Goal: Transaction & Acquisition: Purchase product/service

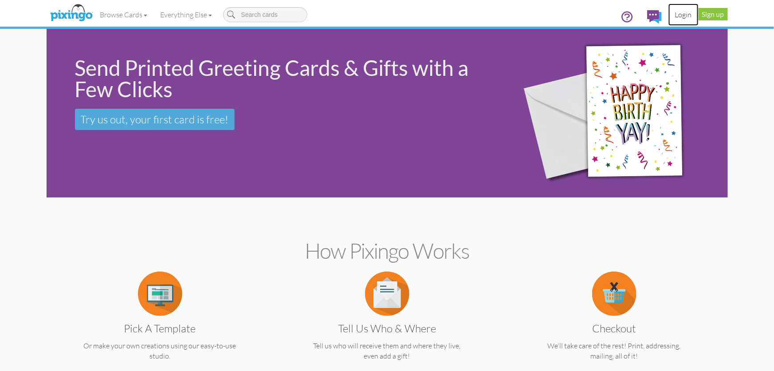
click at [684, 15] on link "Login" at bounding box center [684, 15] width 30 height 22
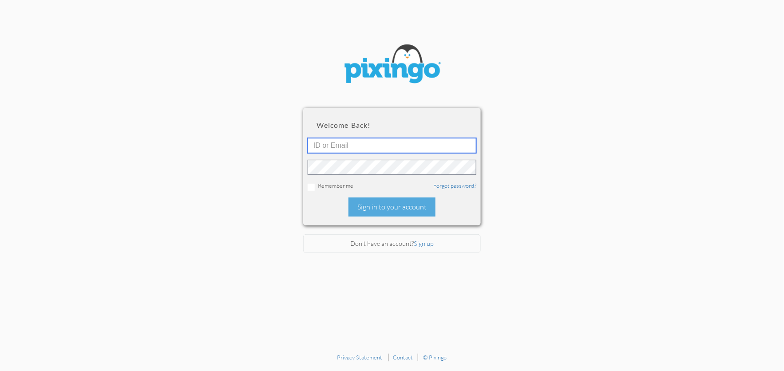
type input "[PERSON_NAME][EMAIL_ADDRESS][DOMAIN_NAME]"
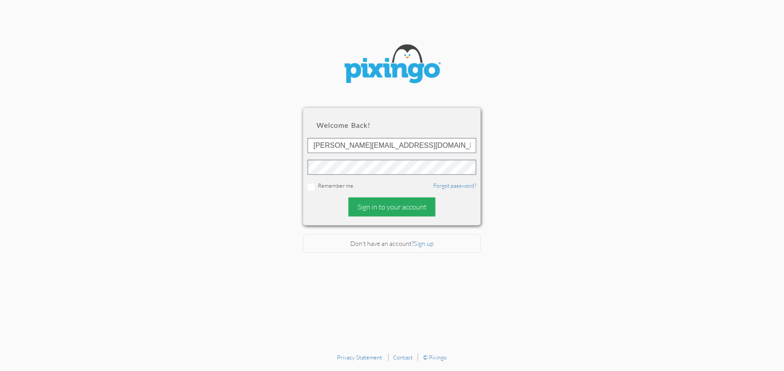
click at [383, 208] on div "Sign in to your account" at bounding box center [391, 206] width 87 height 19
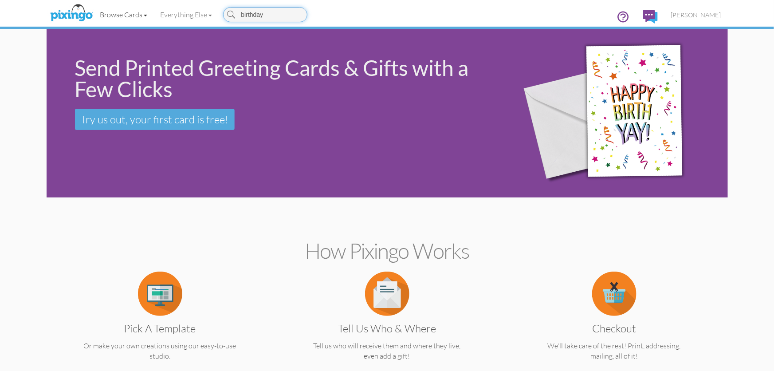
type input "birthday"
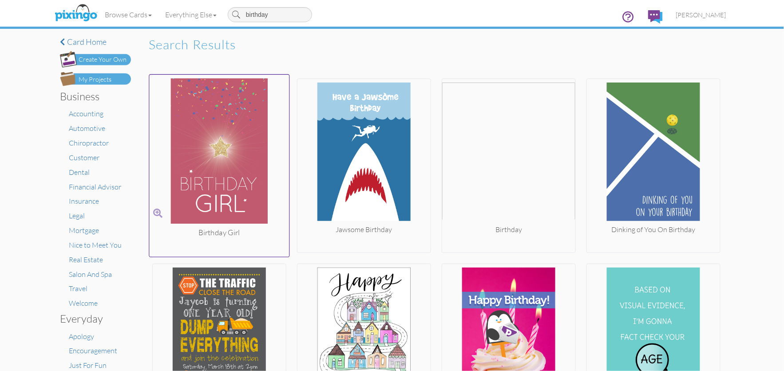
click at [230, 115] on img at bounding box center [220, 152] width 140 height 149
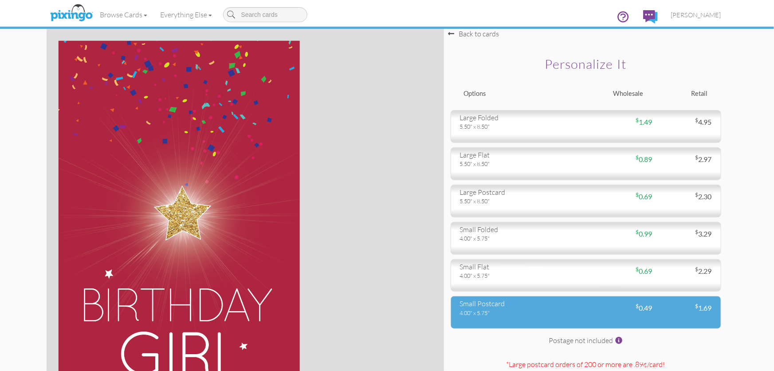
click at [511, 303] on div "small postcard" at bounding box center [519, 304] width 119 height 10
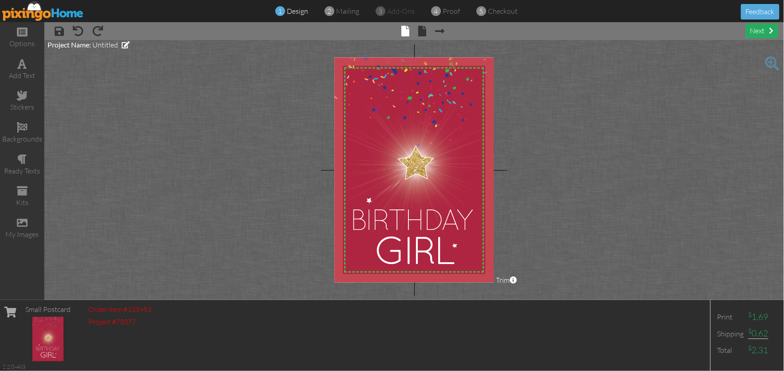
click at [761, 29] on div "next" at bounding box center [761, 31] width 32 height 15
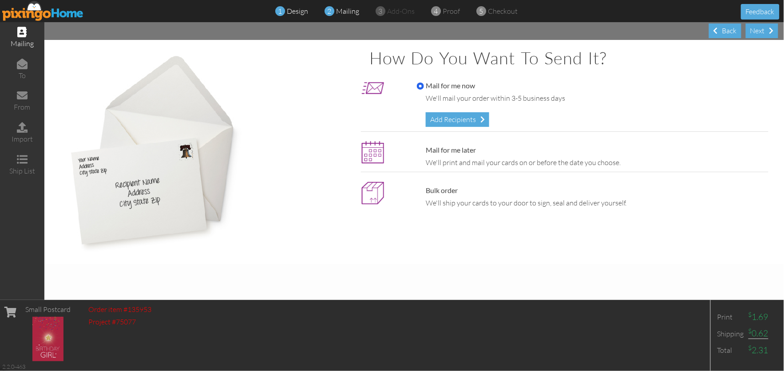
click at [294, 14] on span "design" at bounding box center [297, 11] width 21 height 9
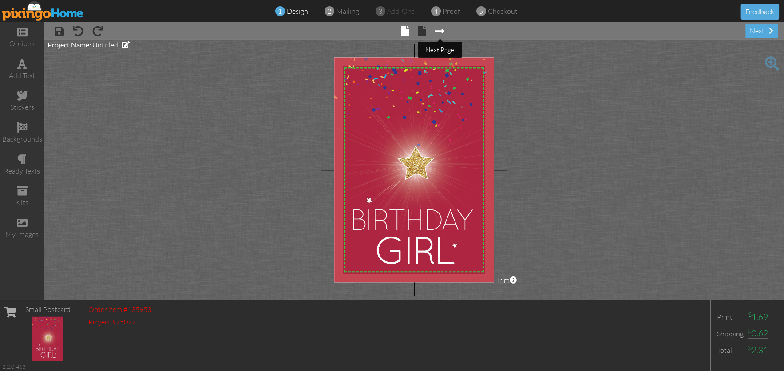
click at [438, 31] on span at bounding box center [439, 31] width 9 height 11
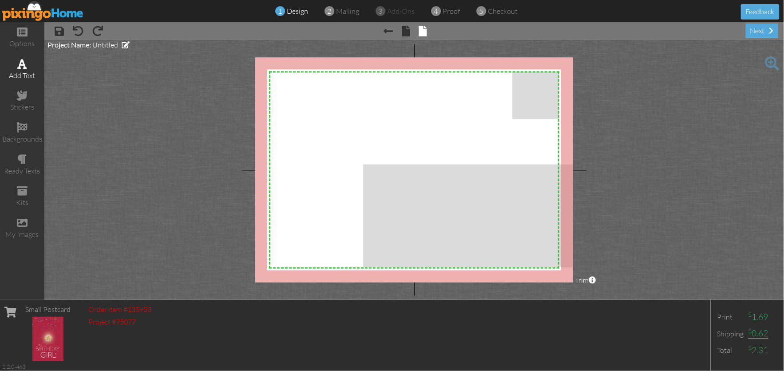
click at [28, 63] on div "add text" at bounding box center [22, 69] width 44 height 31
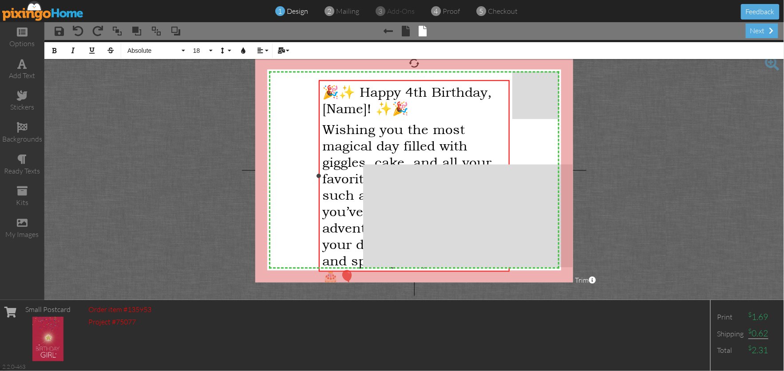
click at [410, 110] on p "🎉✨ Happy 4th Birthday, [Name]! ✨🎉" at bounding box center [414, 99] width 183 height 33
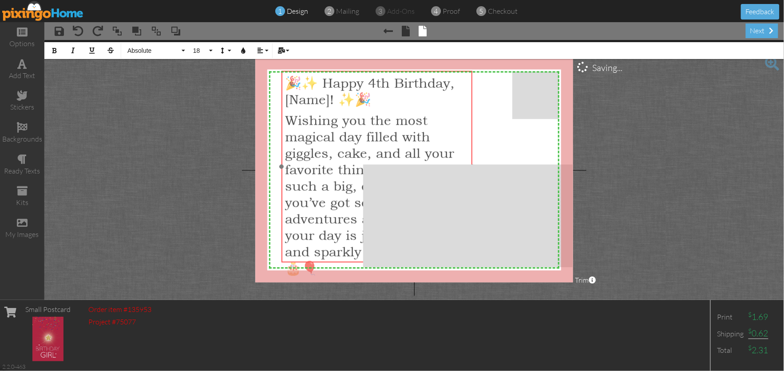
drag, startPoint x: 394, startPoint y: 80, endPoint x: 357, endPoint y: 71, distance: 38.0
click at [357, 71] on div "🎉✨ Happy 4th Birthday, [Name]! ✨🎉 ​ ​ Wishing you the most magical day filled w…" at bounding box center [376, 177] width 190 height 213
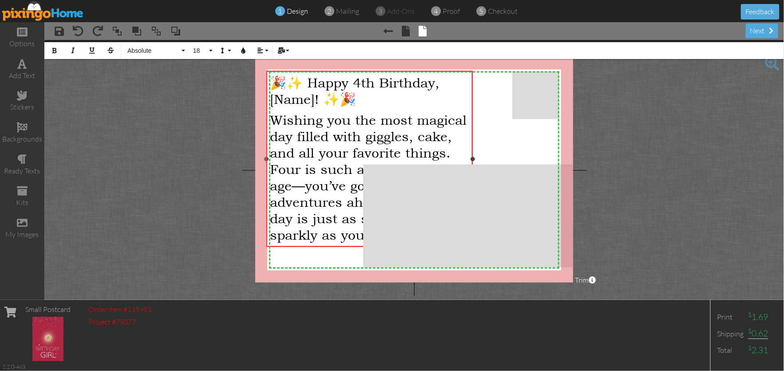
drag, startPoint x: 282, startPoint y: 165, endPoint x: 267, endPoint y: 168, distance: 15.8
click at [267, 168] on div "🎉✨ Happy 4th Birthday, [Name]! ✨🎉 Wishing you the most magical day filled with …" at bounding box center [369, 159] width 206 height 177
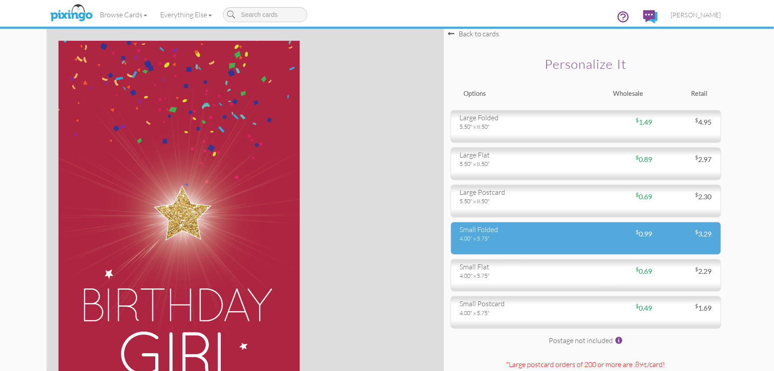
click at [543, 242] on div "4.00" x 5.75"" at bounding box center [519, 238] width 119 height 8
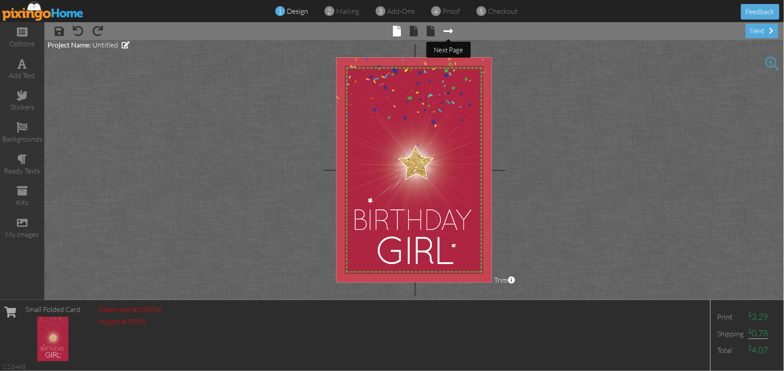
click at [452, 30] on span at bounding box center [448, 31] width 9 height 11
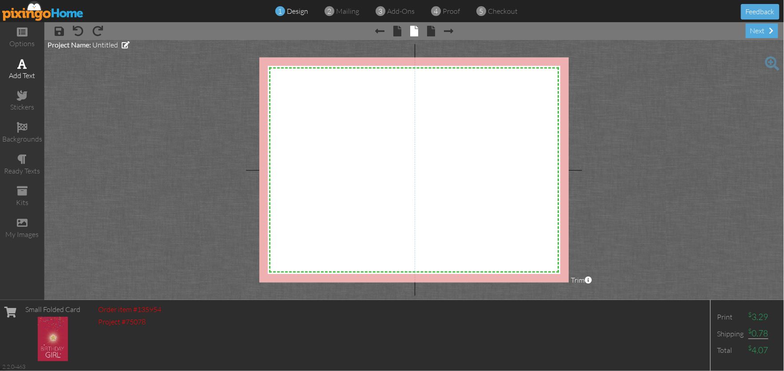
click at [26, 66] on span at bounding box center [22, 64] width 9 height 11
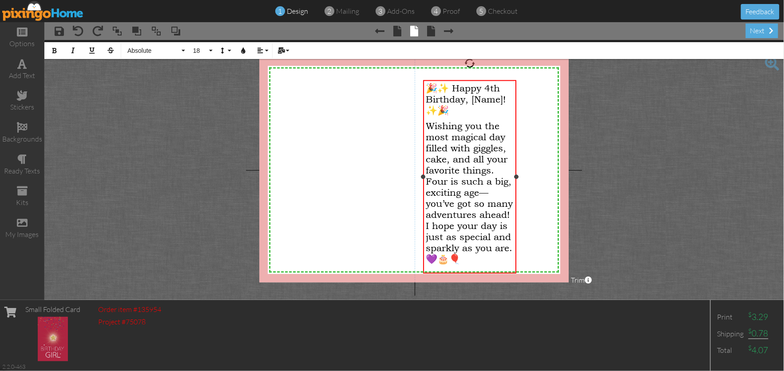
click at [502, 99] on span "🎉✨ Happy 4th Birthday, [Name]! ✨🎉" at bounding box center [466, 99] width 80 height 33
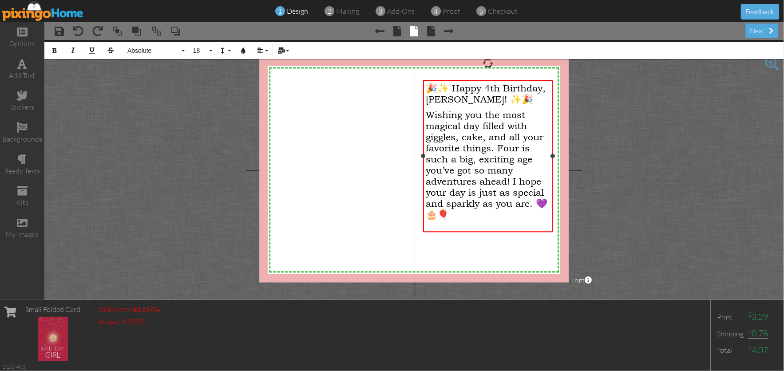
drag, startPoint x: 516, startPoint y: 177, endPoint x: 552, endPoint y: 179, distance: 36.4
click at [552, 179] on div "🎉✨ Happy 4th Birthday, [PERSON_NAME]! ✨🎉 Wishing you the most magical day fille…" at bounding box center [487, 156] width 129 height 152
click at [425, 101] on div "🎉✨ Happy 4th Birthday, [PERSON_NAME]! ✨🎉 Wishing you the most magical day fille…" at bounding box center [487, 153] width 129 height 147
click at [429, 103] on span "🎉✨ Happy 4th Birthday, [PERSON_NAME]! ✨🎉" at bounding box center [486, 94] width 120 height 22
click at [493, 220] on p "Wishing you the most magical day filled with giggles, cake, and all your favori…" at bounding box center [488, 164] width 124 height 111
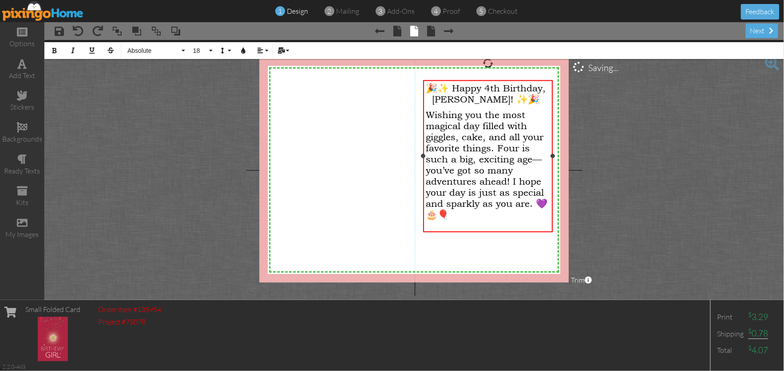
click at [535, 207] on span "Wishing you the most magical day filled with giggles, cake, and all your favori…" at bounding box center [487, 164] width 122 height 111
click at [518, 222] on p "💜🎂🎈" at bounding box center [488, 218] width 124 height 11
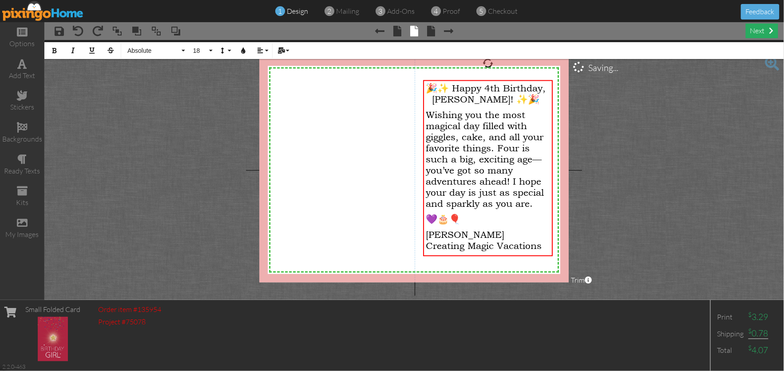
click at [757, 32] on div "next" at bounding box center [761, 31] width 32 height 15
click at [757, 34] on div "next" at bounding box center [761, 31] width 32 height 15
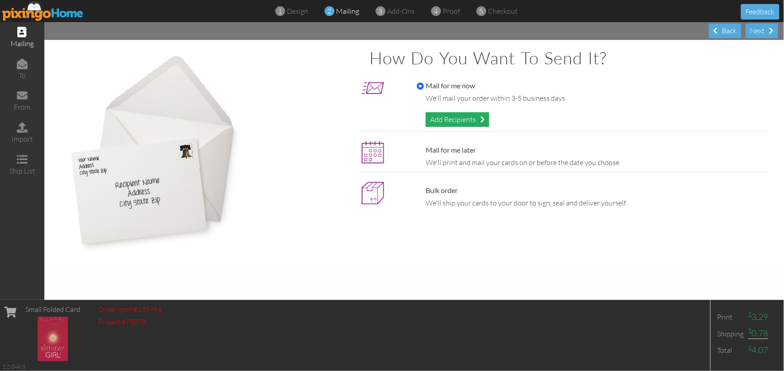
click at [451, 116] on div "Add Recipients" at bounding box center [457, 119] width 63 height 15
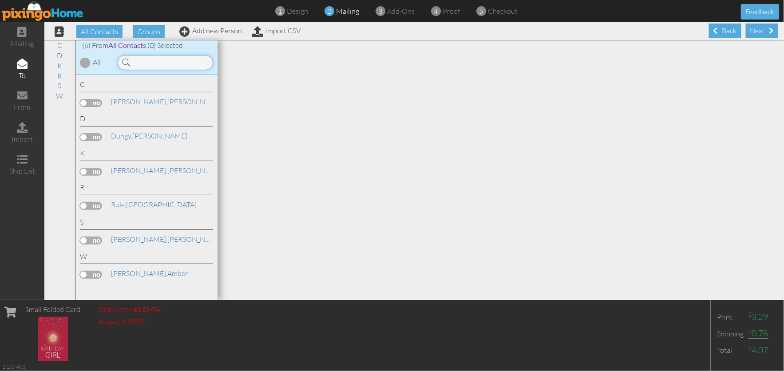
click at [171, 62] on input at bounding box center [165, 62] width 95 height 15
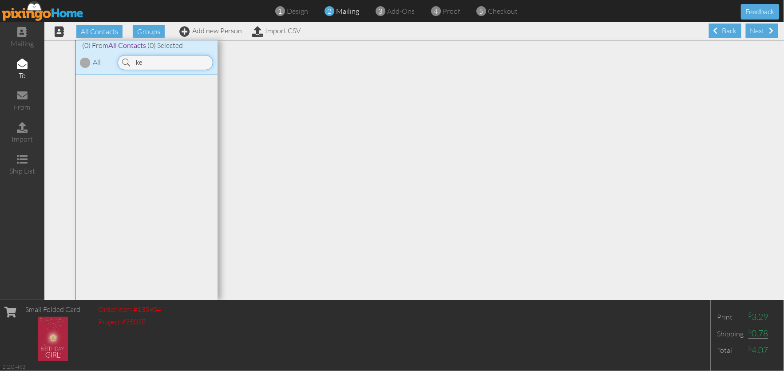
type input "k"
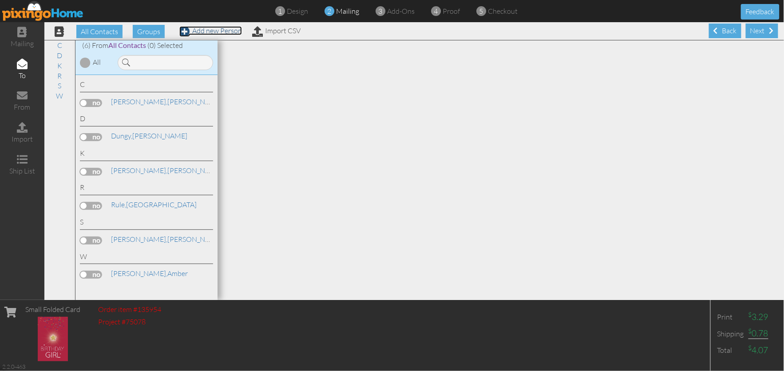
click at [196, 33] on link "Add new Person" at bounding box center [210, 30] width 63 height 9
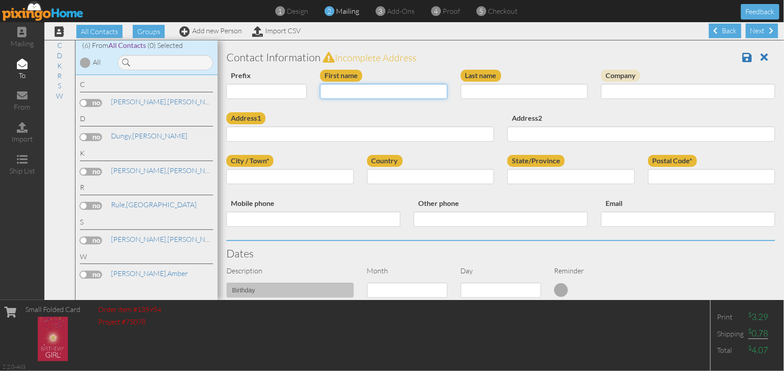
click at [342, 85] on input "First name" at bounding box center [383, 91] width 127 height 15
type input "[PERSON_NAME]"
type input "Kehrer"
select select "object:1761"
type input "[PERSON_NAME]"
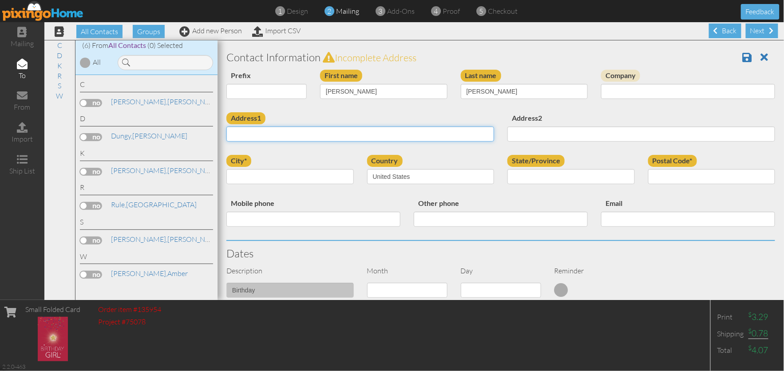
click at [383, 134] on input "Address1" at bounding box center [360, 133] width 268 height 15
type input "[STREET_ADDRESS]"
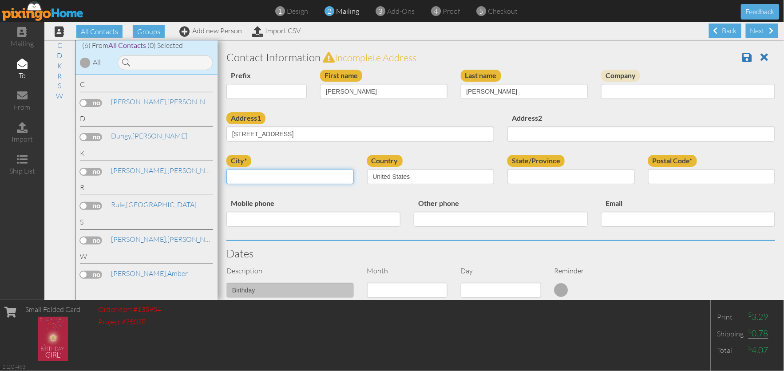
type input "Aviston"
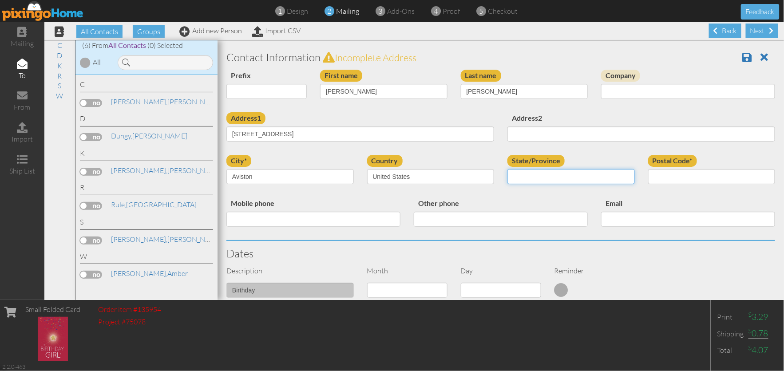
select select "object:2025"
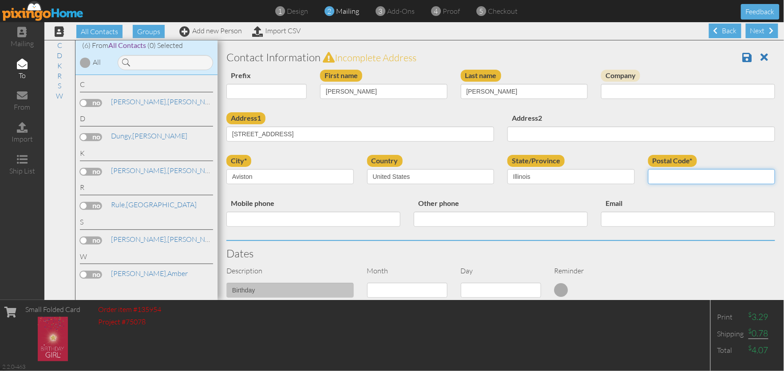
type input "62216"
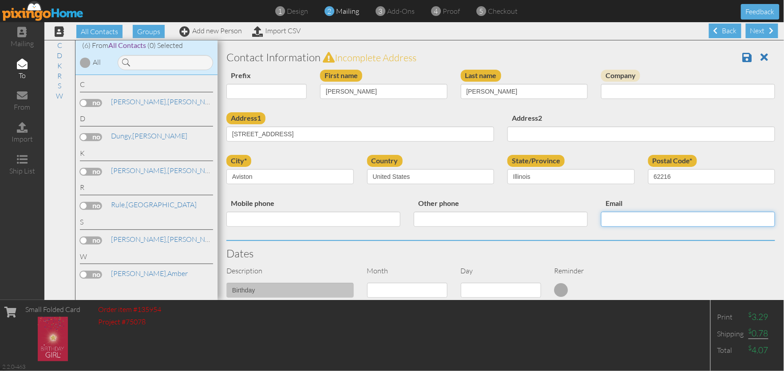
type input "terexteriors@gmail.com"
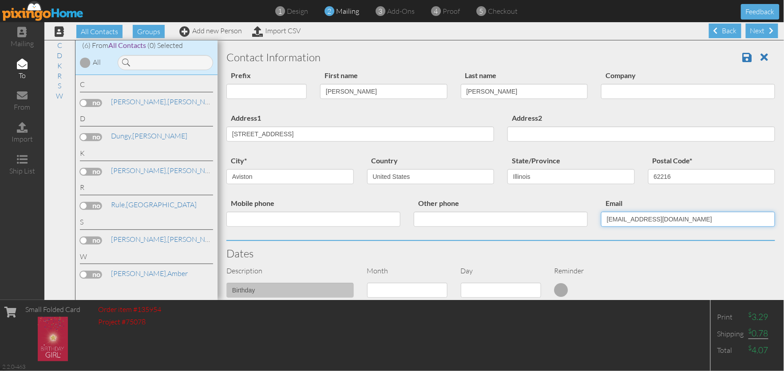
drag, startPoint x: 673, startPoint y: 225, endPoint x: 552, endPoint y: 232, distance: 120.4
click at [552, 232] on div "Mobile phone Other phone Email terexteriors@gmail.com" at bounding box center [501, 218] width 562 height 43
click at [558, 186] on div "State/Province AA (Military) AE (Military) Alabama Alaska American Samoa AP (Mi…" at bounding box center [570, 173] width 141 height 36
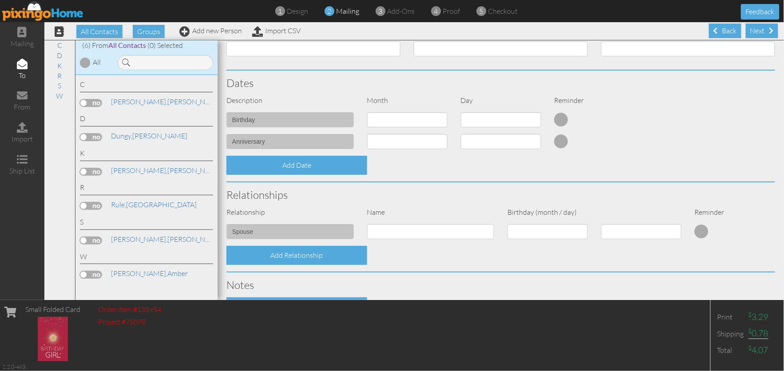
scroll to position [172, 0]
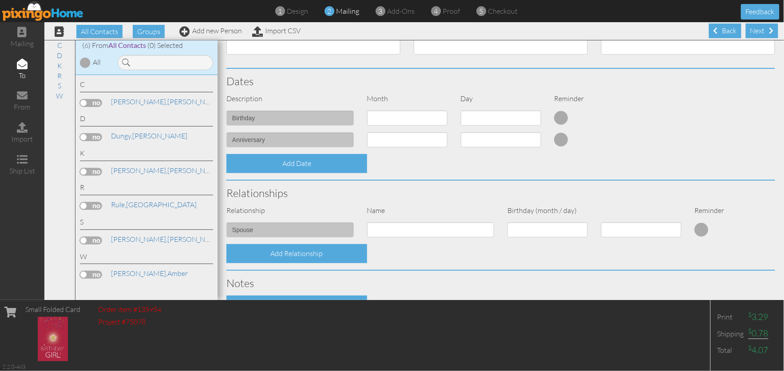
click at [394, 125] on div "1 - Jan 2 - Feb 3 - Mar 4 - Apr 5 - May 6 - Jun 7 - Jul 8 - Aug 9 - Sep 10 - Oc…" at bounding box center [407, 121] width 94 height 22
click at [394, 117] on select "1 - Jan 2 - Feb 3 - Mar 4 - Apr 5 - May 6 - Jun 7 - Jul 8 - Aug 9 - Sep 10 - Oc…" at bounding box center [407, 117] width 80 height 15
select select "object:1757"
click at [367, 110] on select "1 - Jan 2 - Feb 3 - Mar 4 - Apr 5 - May 6 - Jun 7 - Jul 8 - Aug 9 - Sep 10 - Oc…" at bounding box center [407, 117] width 80 height 15
click at [489, 120] on select "1 2 3 4 5 6 7 8 9 10 11 12 13 14 15 16 17 18 19 20 21 22 23 24 25 26 27 28 29 30" at bounding box center [501, 117] width 80 height 15
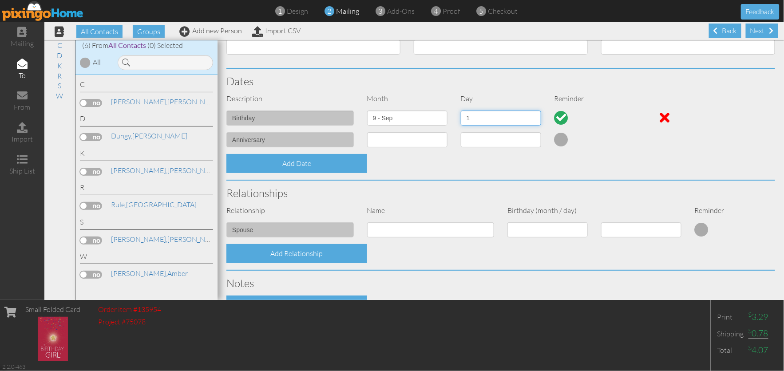
select select "number:10"
click at [461, 110] on select "1 2 3 4 5 6 7 8 9 10 11 12 13 14 15 16 17 18 19 20 21 22 23 24 25 26 27 28 29 30" at bounding box center [501, 117] width 80 height 15
click at [615, 165] on div "Add Date" at bounding box center [501, 163] width 562 height 19
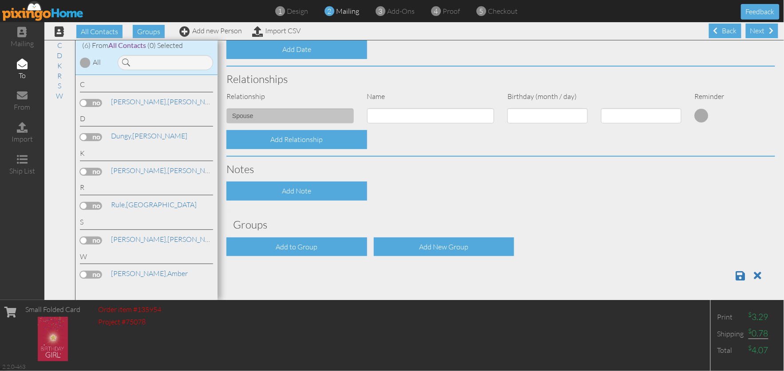
scroll to position [0, 0]
click at [736, 275] on link at bounding box center [744, 274] width 16 height 13
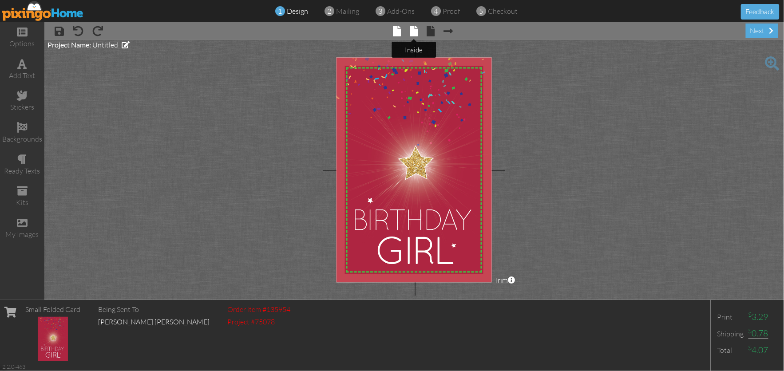
click at [411, 28] on span at bounding box center [414, 31] width 8 height 11
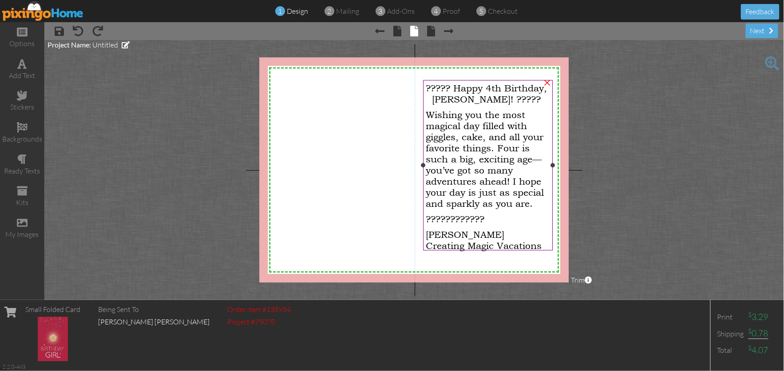
click at [452, 89] on span "????? Happy 4th Birthday, Nix! ?????" at bounding box center [486, 94] width 121 height 22
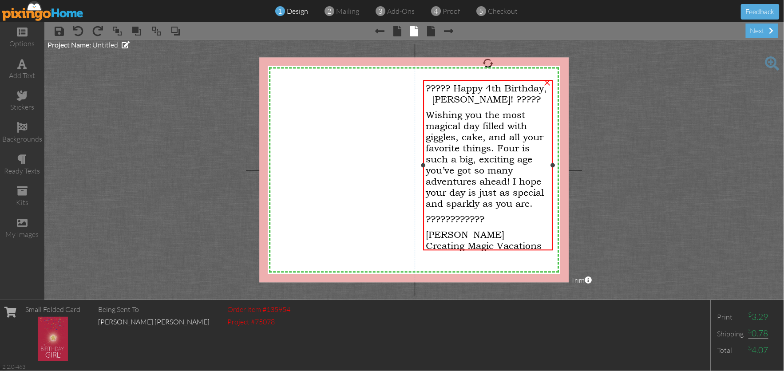
click at [472, 121] on span "Wishing you the most magical day filled with giggles, cake, and all your favori…" at bounding box center [485, 159] width 118 height 100
click at [447, 87] on span "????? Happy 4th Birthday, Nix! ?????" at bounding box center [486, 94] width 121 height 22
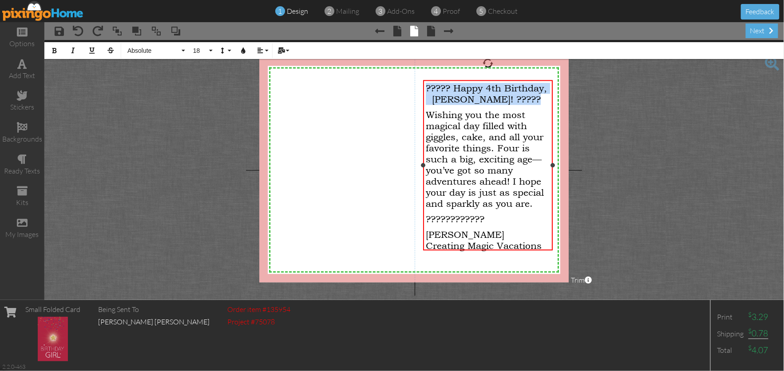
click at [450, 84] on span "????? Happy 4th Birthday, Nix! ?????" at bounding box center [486, 94] width 121 height 22
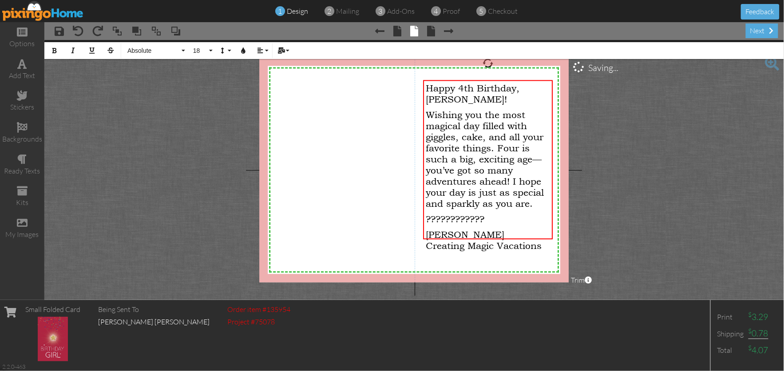
drag, startPoint x: 496, startPoint y: 209, endPoint x: 407, endPoint y: 212, distance: 88.3
click at [407, 212] on div "X X X X X X X X X X X X X X X X X X X X X X X X X X X X X X X X X X X X X X X X…" at bounding box center [413, 170] width 309 height 225
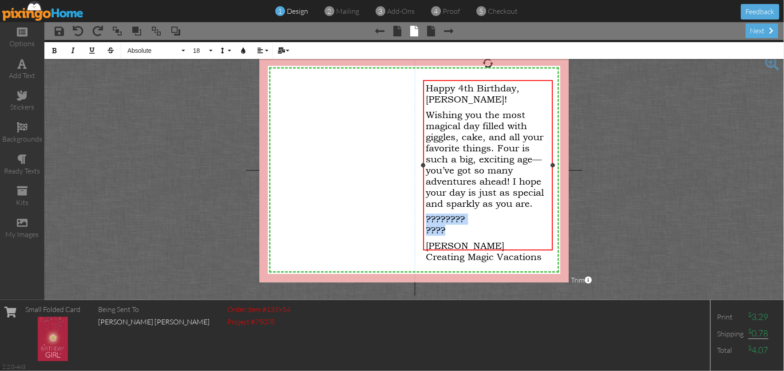
drag, startPoint x: 454, startPoint y: 214, endPoint x: 426, endPoint y: 204, distance: 30.0
click at [426, 213] on p "???????? ????" at bounding box center [488, 224] width 124 height 22
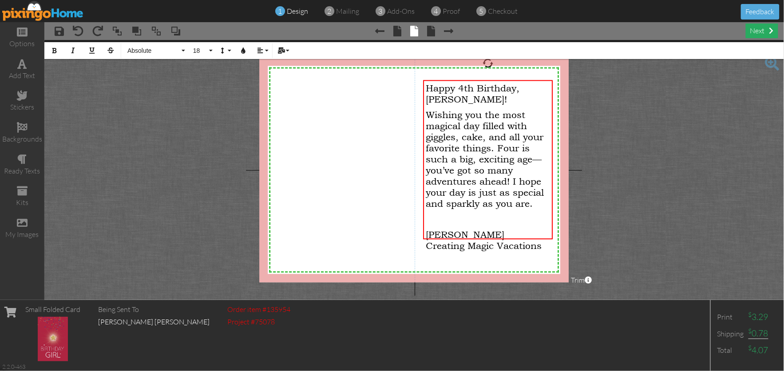
click at [761, 29] on div "next" at bounding box center [761, 31] width 32 height 15
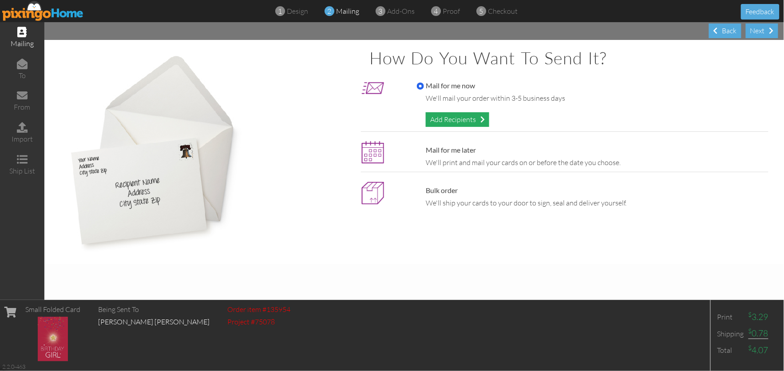
click at [460, 116] on div "Add Recipients" at bounding box center [457, 119] width 63 height 15
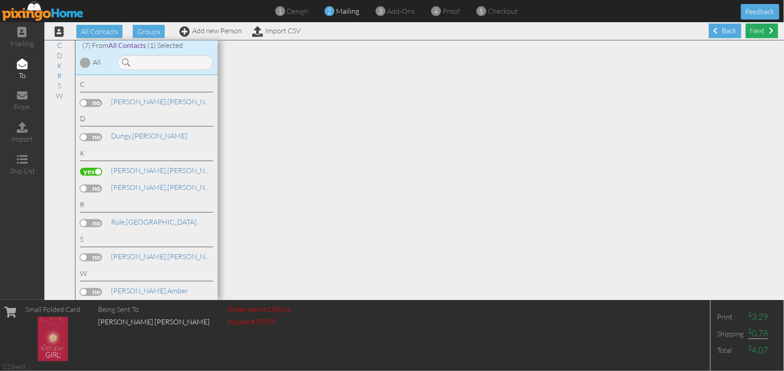
click at [753, 31] on div "Next" at bounding box center [761, 31] width 32 height 15
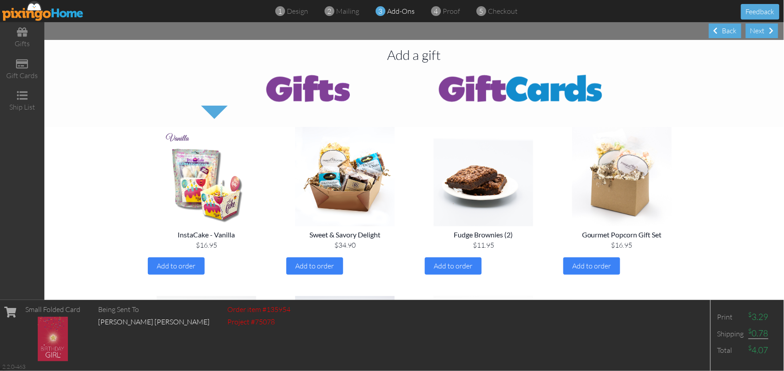
click at [733, 103] on div at bounding box center [413, 95] width 739 height 50
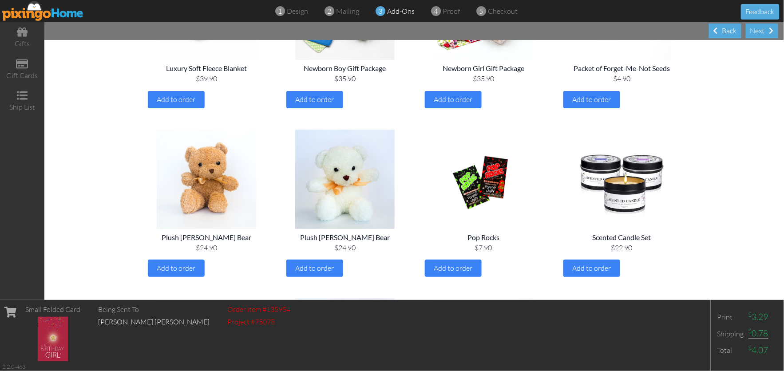
scroll to position [1009, 0]
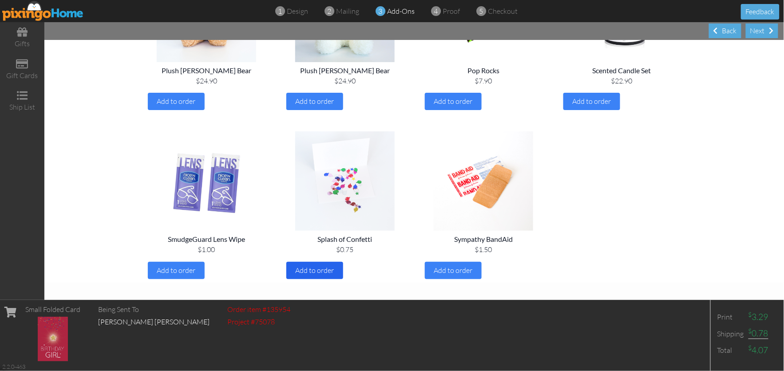
click at [314, 270] on span "Add to order" at bounding box center [315, 270] width 39 height 9
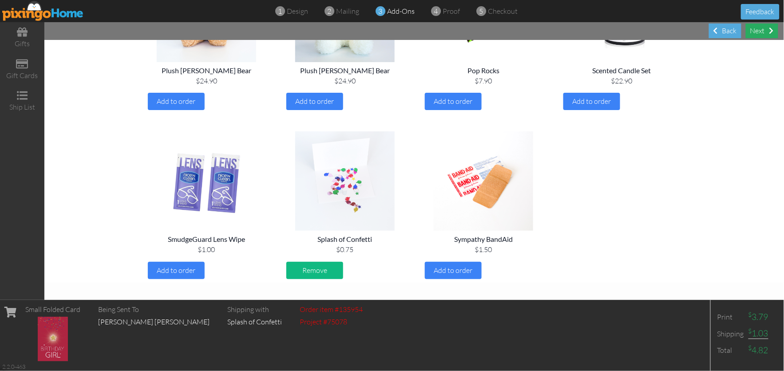
click at [757, 32] on div "Next" at bounding box center [761, 31] width 32 height 15
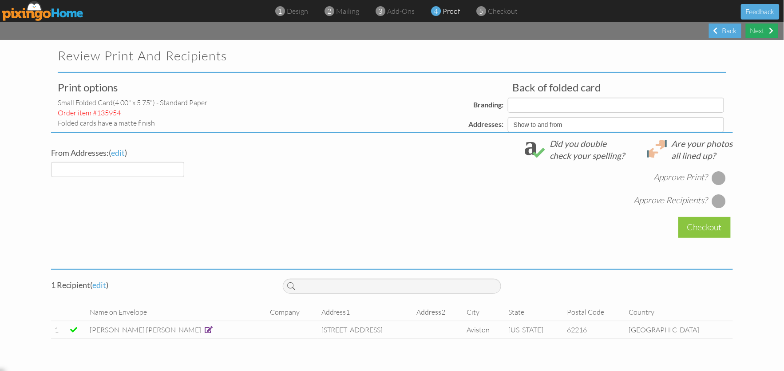
select select "object:329"
select select "object:330"
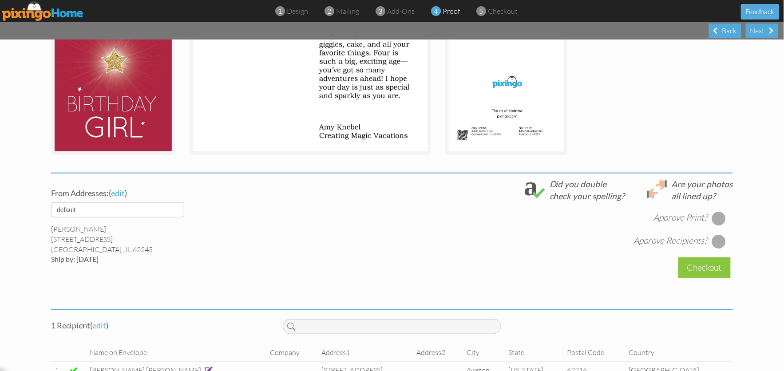
scroll to position [197, 0]
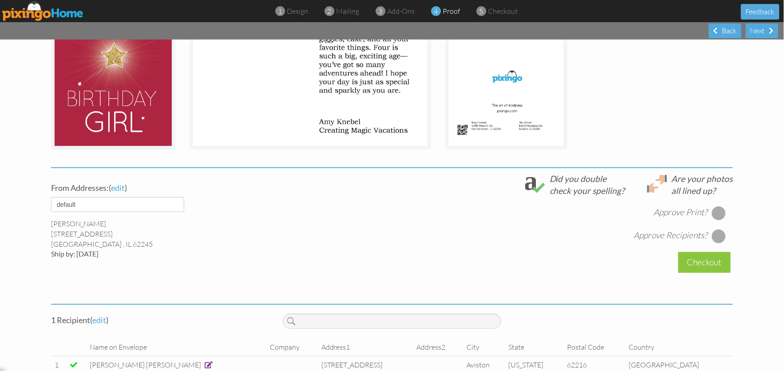
click at [713, 216] on div at bounding box center [719, 213] width 14 height 14
click at [717, 235] on div at bounding box center [719, 236] width 14 height 14
click at [759, 244] on project-proof "Review Print and Recipients Print options small folded card (4.00" x 5.75") - S…" at bounding box center [392, 116] width 784 height 549
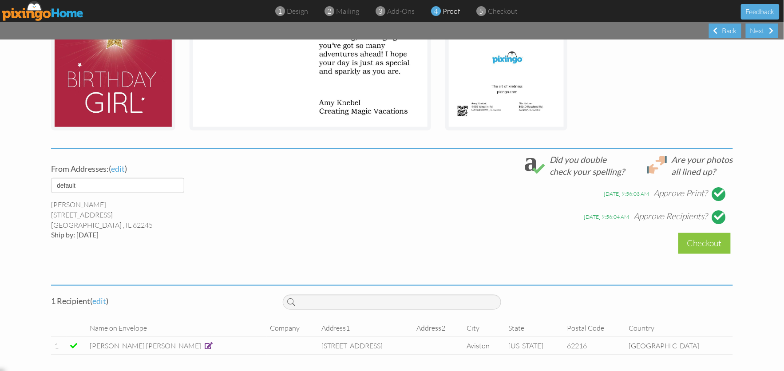
scroll to position [0, 0]
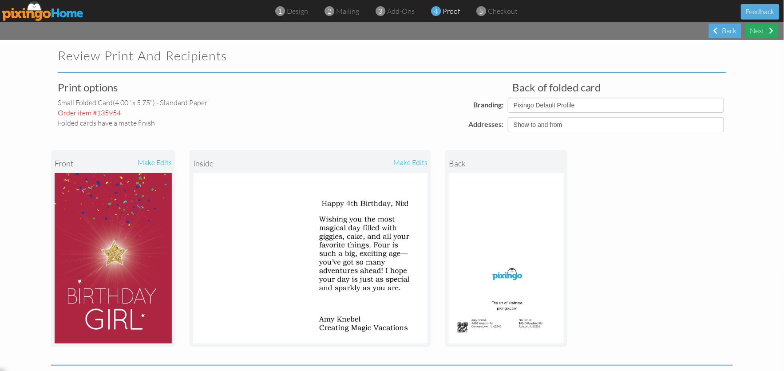
click at [770, 26] on div "Next" at bounding box center [761, 31] width 32 height 15
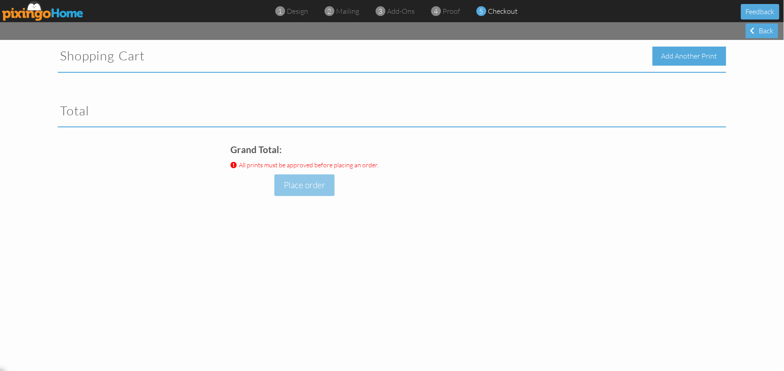
click at [690, 58] on div "Add Another Print" at bounding box center [689, 56] width 74 height 19
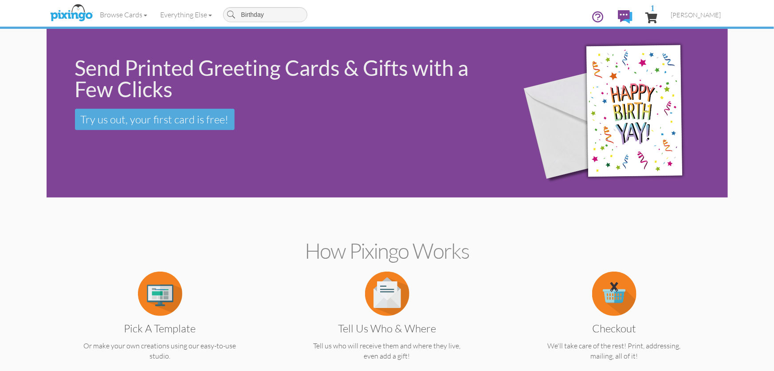
type input "Birthday"
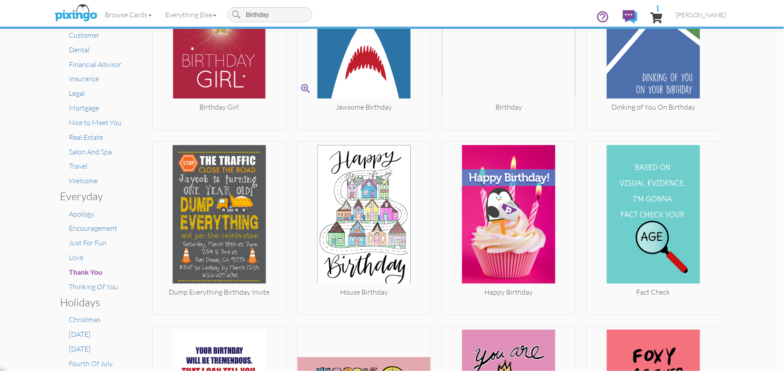
scroll to position [123, 0]
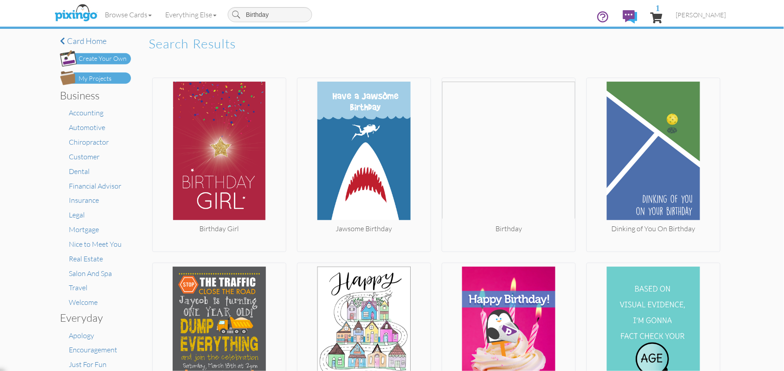
scroll to position [0, 0]
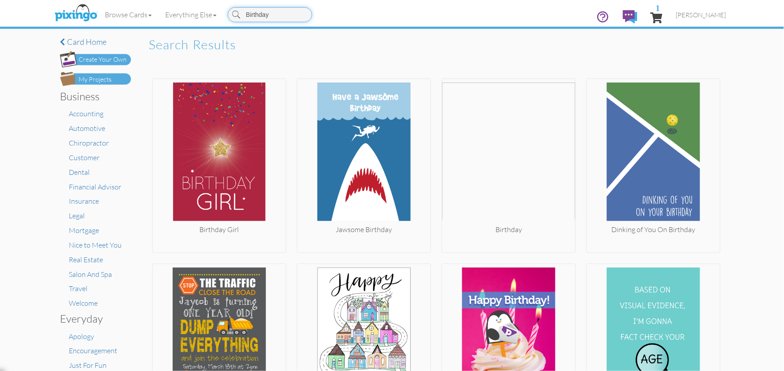
click at [290, 16] on input "Birthday" at bounding box center [270, 14] width 84 height 15
type input "Birthday boy"
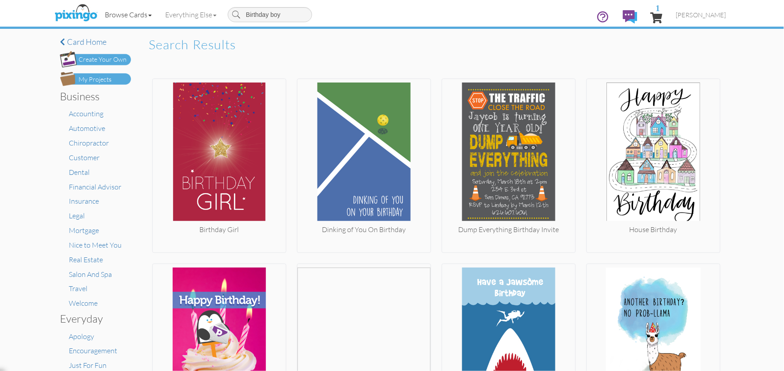
click at [137, 7] on link "Browse Cards" at bounding box center [128, 15] width 60 height 22
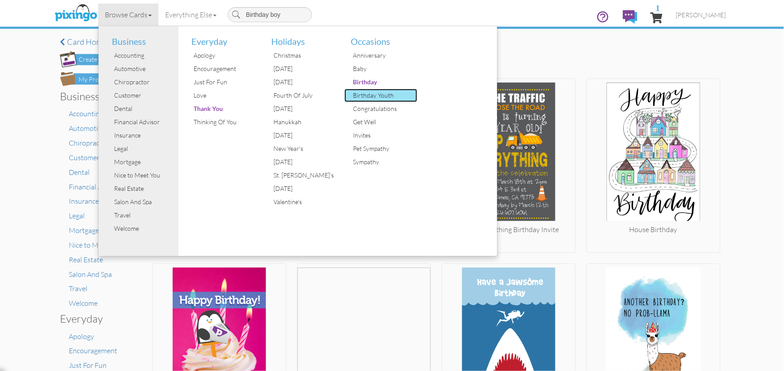
click at [395, 94] on div "Birthday Youth" at bounding box center [384, 95] width 67 height 13
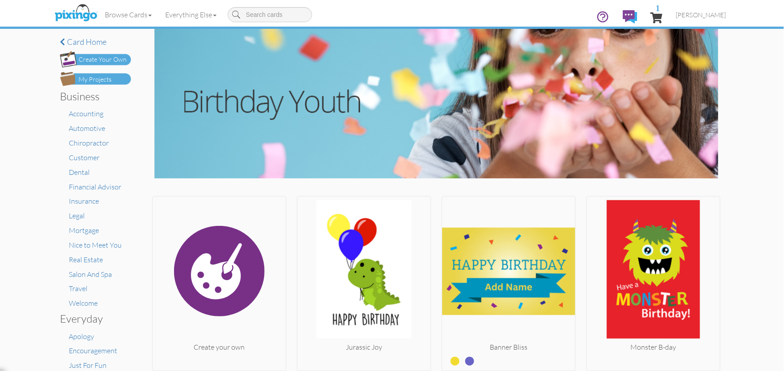
click at [733, 183] on div "× Card home Create Your Own My Projects Business Accounting Automotive Chiropra…" at bounding box center [392, 200] width 784 height 342
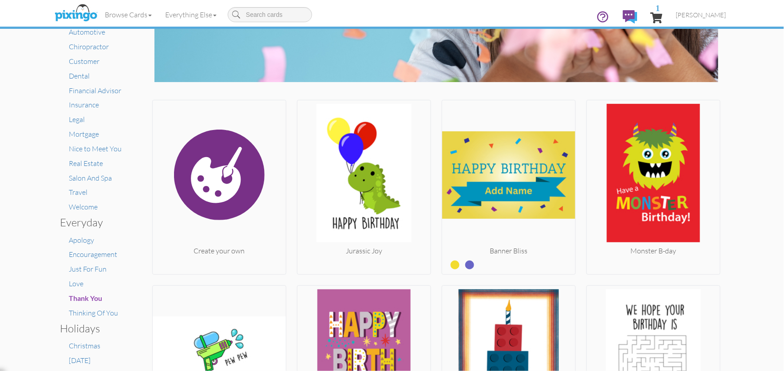
scroll to position [49, 0]
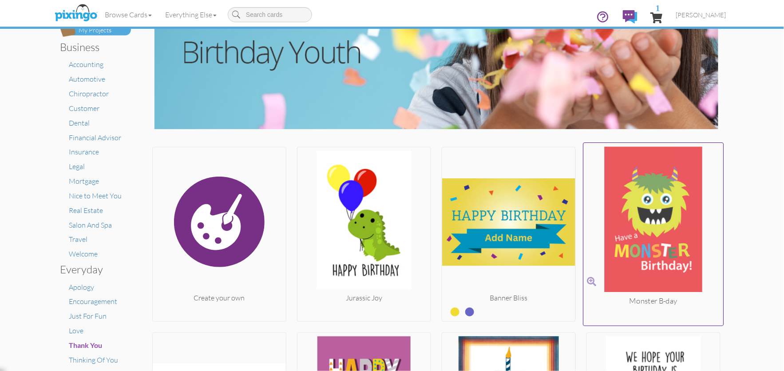
click at [637, 208] on img at bounding box center [653, 221] width 140 height 149
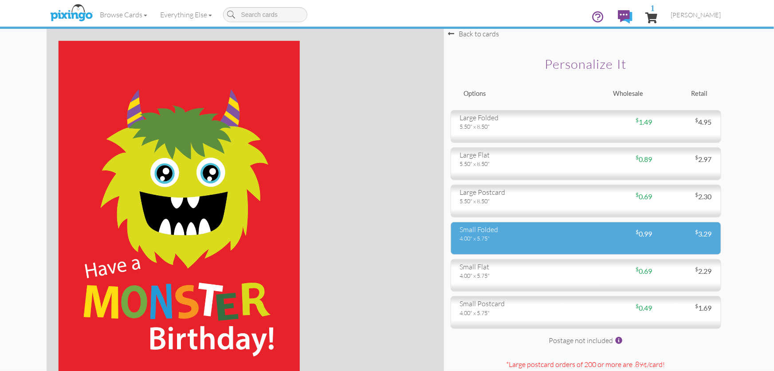
click at [599, 240] on div "small folded 4.00" x 5.75" $ 0.99 $ 3.29" at bounding box center [586, 238] width 271 height 33
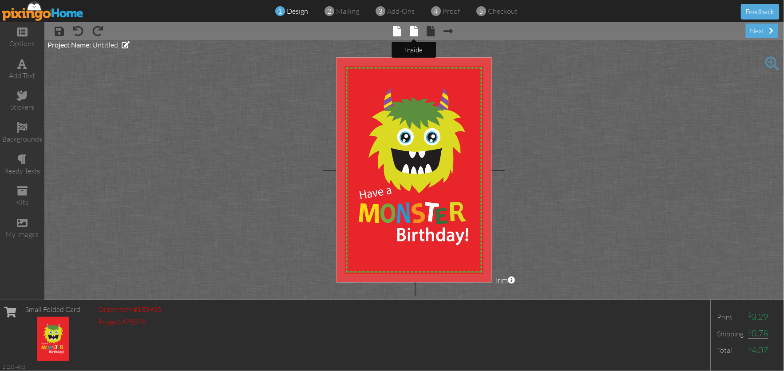
click at [415, 32] on span at bounding box center [414, 31] width 8 height 11
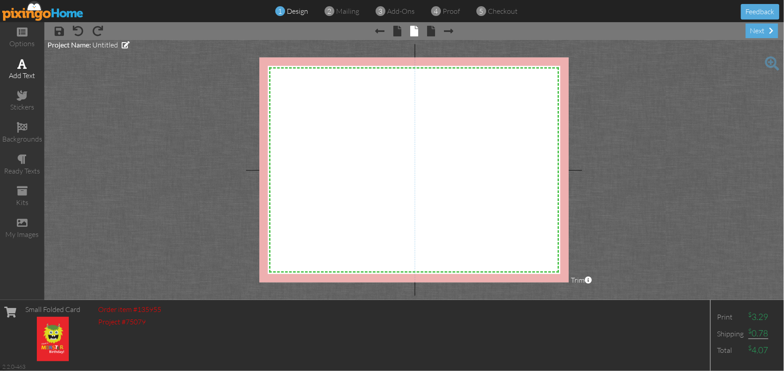
click at [29, 67] on div "add text" at bounding box center [22, 69] width 44 height 31
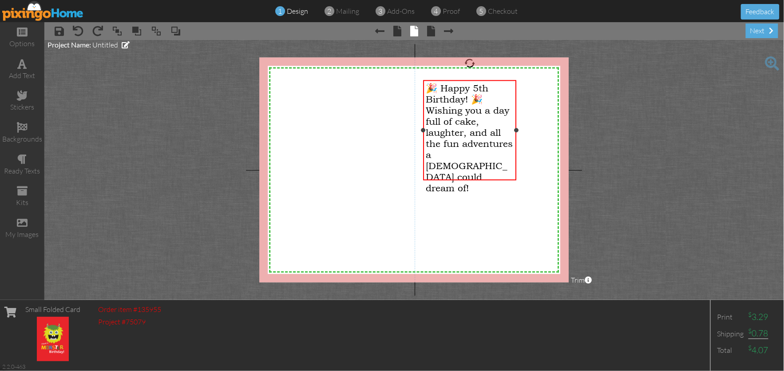
click at [436, 90] on span "🎉 Happy 5th Birthday! 🎉" at bounding box center [457, 94] width 63 height 22
click at [495, 106] on span "Wishing you a day full of cake, laughter, and all the fun adventures a 5-year-o…" at bounding box center [469, 149] width 87 height 89
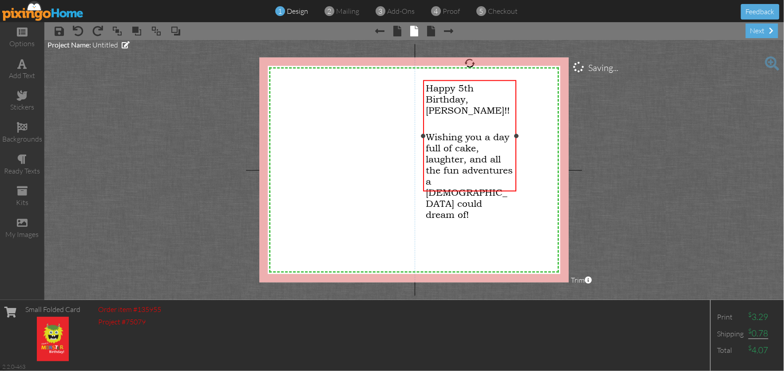
click at [486, 178] on p "​ Wishing you a day full of cake, laughter, and all the fun adventures a 5-year…" at bounding box center [469, 170] width 87 height 100
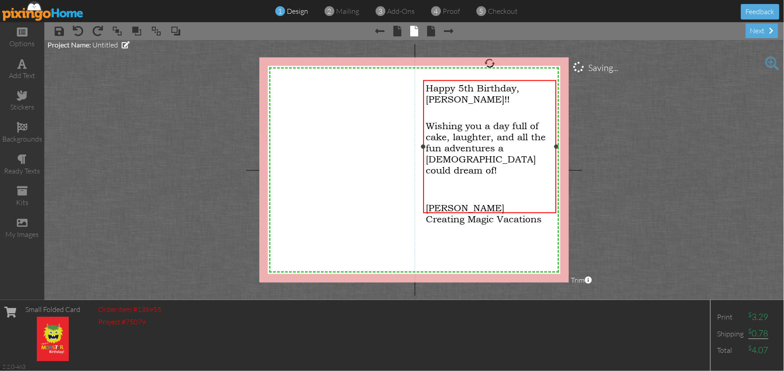
drag, startPoint x: 517, startPoint y: 163, endPoint x: 557, endPoint y: 166, distance: 40.1
click at [556, 166] on div "Happy 5th Birthday, Kort!! ​ Wishing you a day full of cake, laughter, and all …" at bounding box center [489, 147] width 133 height 134
click at [429, 88] on span "Happy 5th Birthday, Kort!!" at bounding box center [473, 94] width 94 height 22
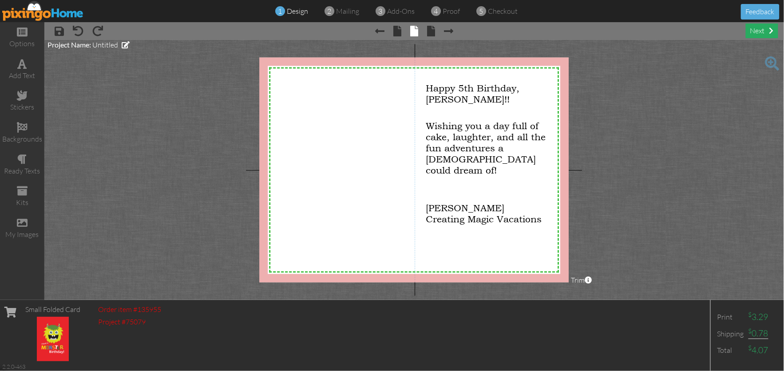
click at [764, 32] on div "next" at bounding box center [761, 31] width 32 height 15
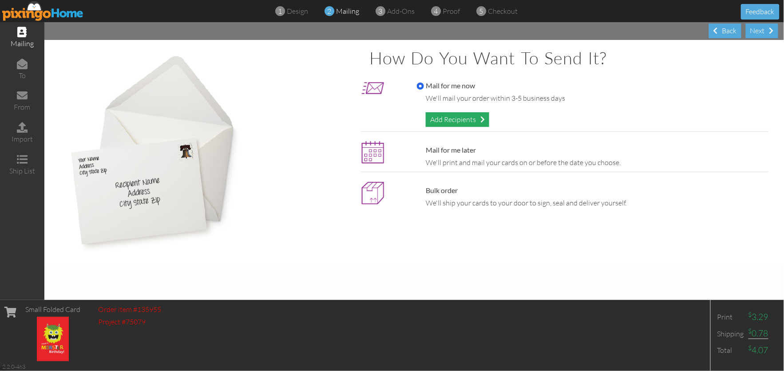
click at [467, 118] on div "Add Recipients" at bounding box center [457, 119] width 63 height 15
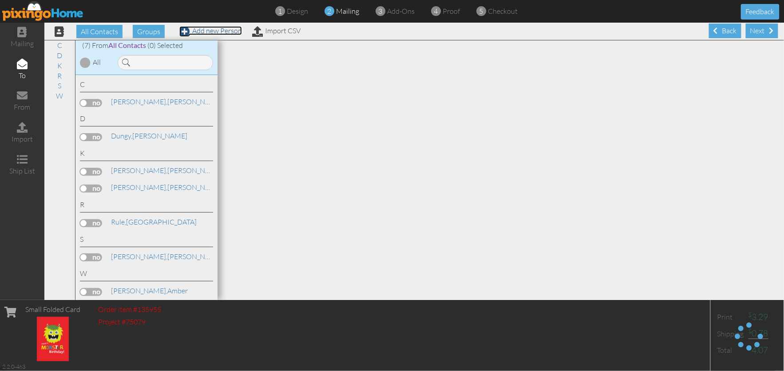
click at [205, 31] on link "Add new Person" at bounding box center [210, 30] width 63 height 9
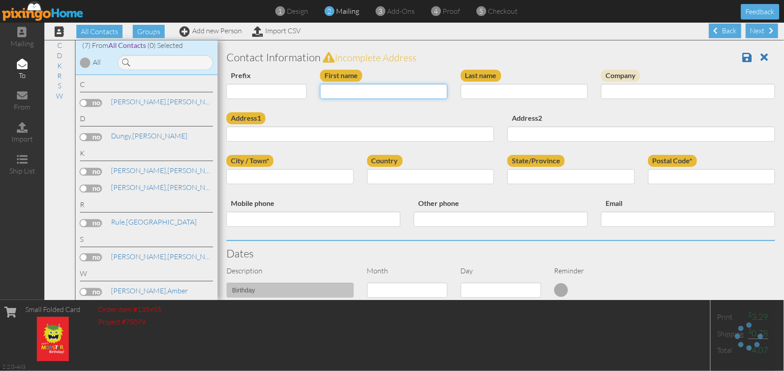
click at [330, 96] on input "First name" at bounding box center [383, 91] width 127 height 15
type input "Kort"
type input "Kehrer"
type input "Kort"
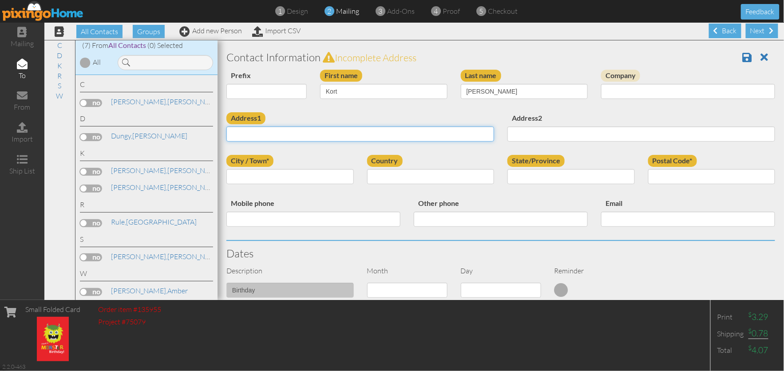
click at [296, 141] on input "Address1" at bounding box center [360, 133] width 268 height 15
type input "[STREET_ADDRESS]"
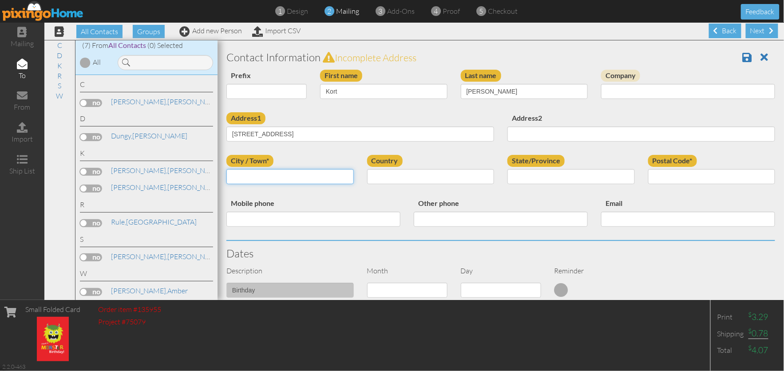
type input "Aviston"
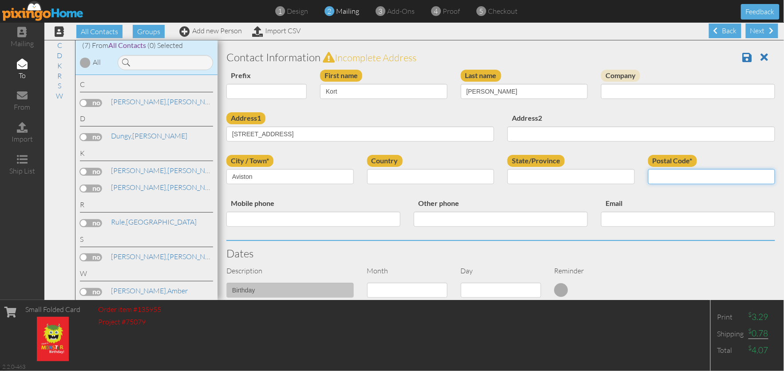
type input "62216"
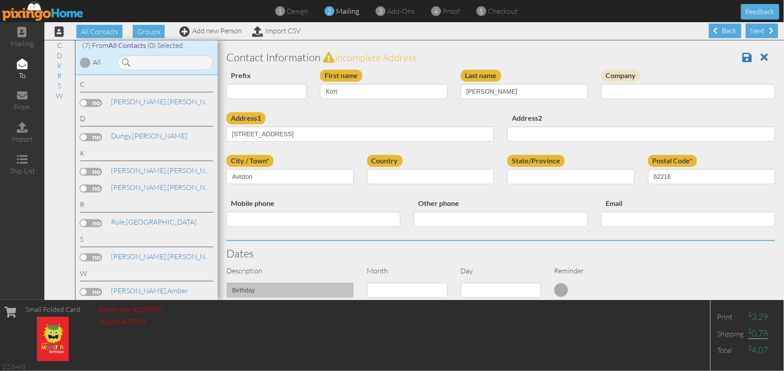
click at [571, 248] on h3 "Dates" at bounding box center [500, 254] width 548 height 12
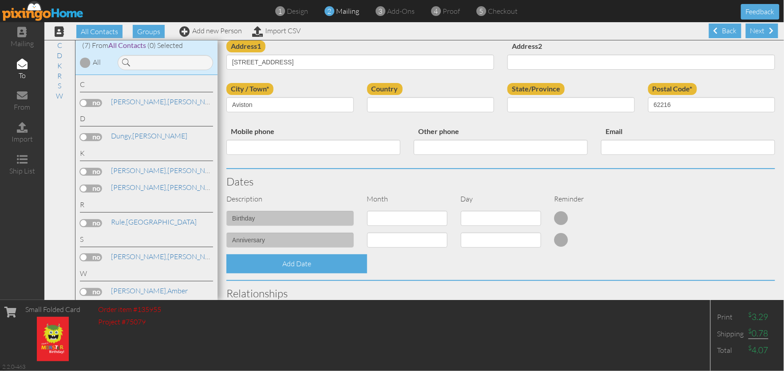
scroll to position [74, 0]
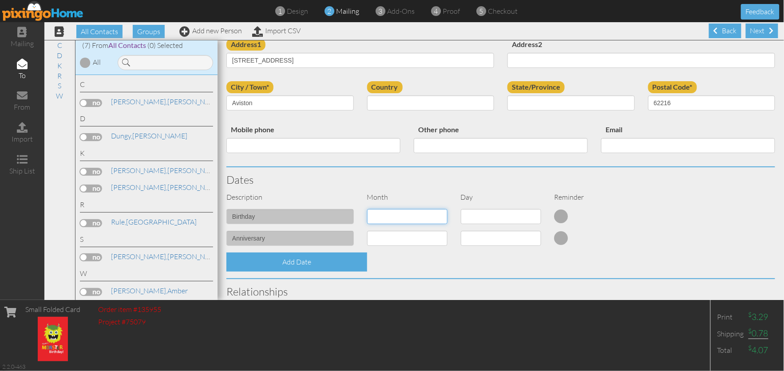
click at [413, 213] on select "1 - Jan 2 - Feb 3 - Mar 4 - Apr 5 - May 6 - Jun 7 - Jul 8 - Aug 9 - Sep 10 - Oc…" at bounding box center [407, 216] width 80 height 15
select select "object:2325"
click at [367, 209] on select "1 - Jan 2 - Feb 3 - Mar 4 - Apr 5 - May 6 - Jun 7 - Jul 8 - Aug 9 - Sep 10 - Oc…" at bounding box center [407, 216] width 80 height 15
click at [477, 211] on select "1 2 3 4 5 6 7 8 9 10 11 12 13 14 15 16 17 18 19 20 21 22 23 24 25 26 27 28 29 30" at bounding box center [501, 216] width 80 height 15
select select "number:30"
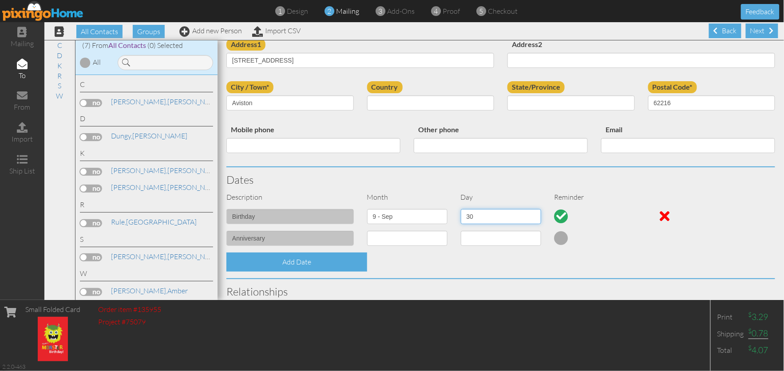
click at [461, 209] on select "1 2 3 4 5 6 7 8 9 10 11 12 13 14 15 16 17 18 19 20 21 22 23 24 25 26 27 28 29 30" at bounding box center [501, 216] width 80 height 15
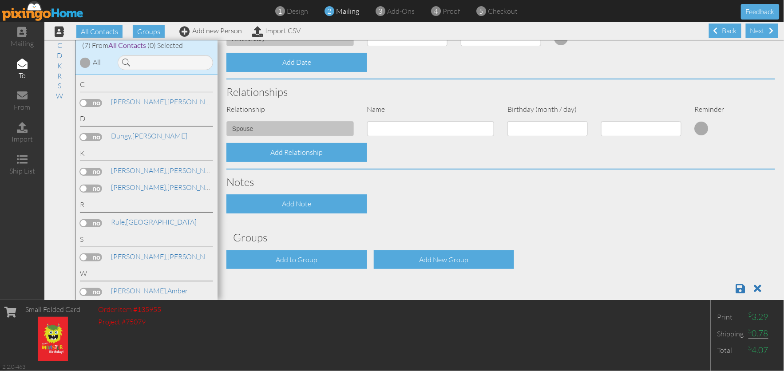
scroll to position [286, 0]
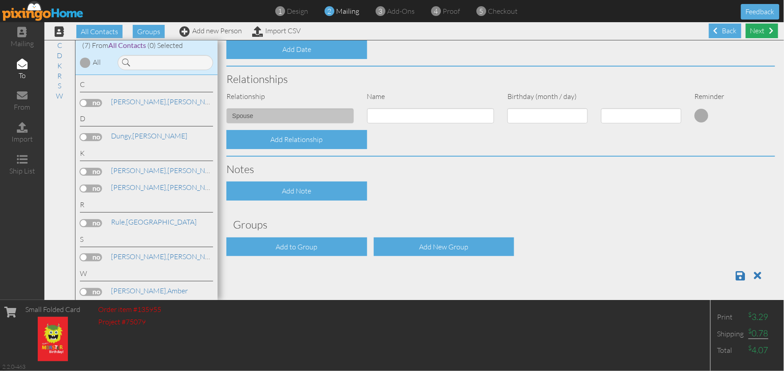
click at [754, 34] on div "Next" at bounding box center [761, 31] width 32 height 15
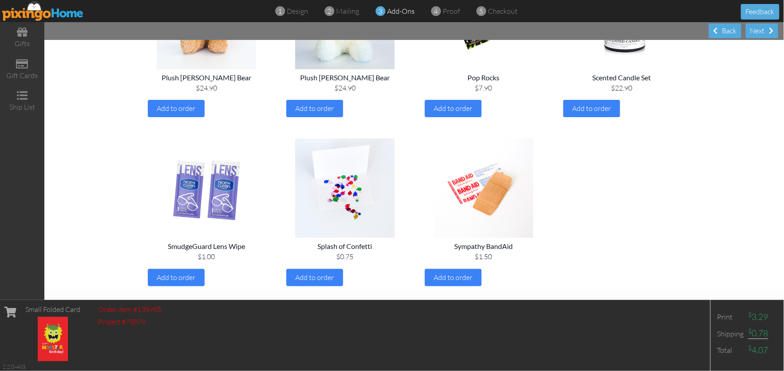
scroll to position [1009, 0]
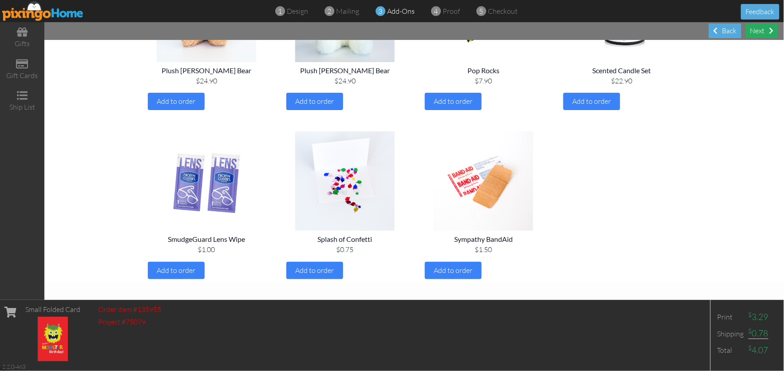
click at [758, 35] on div "Next" at bounding box center [761, 31] width 32 height 15
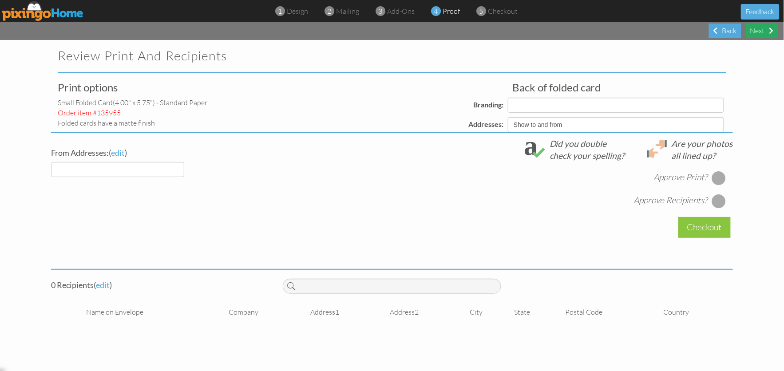
select select "object:2688"
select select "object:2689"
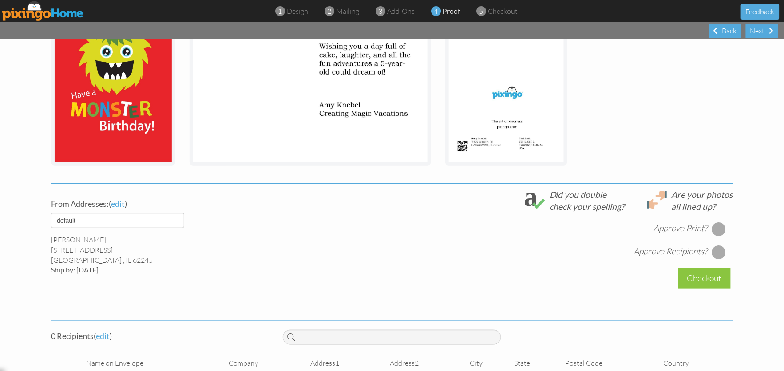
scroll to position [185, 0]
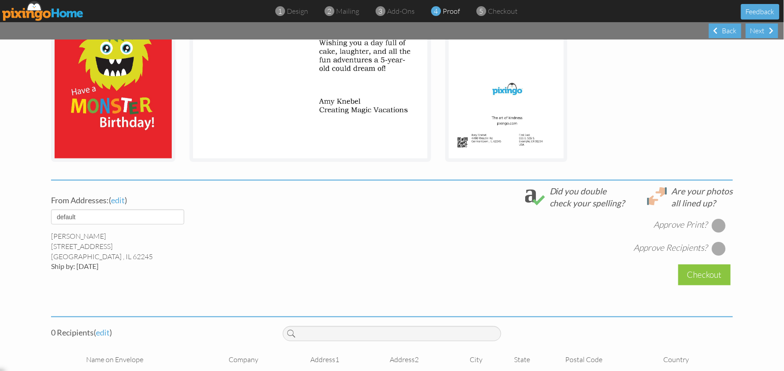
click at [712, 225] on div at bounding box center [719, 225] width 14 height 14
click at [715, 247] on div at bounding box center [719, 248] width 14 height 14
click at [714, 242] on div at bounding box center [719, 248] width 14 height 14
click at [437, 272] on div "From Addresses: ( edit ) default Amy Knebel 4498 Wesclin Rd Germantown , IL 622…" at bounding box center [391, 246] width 695 height 122
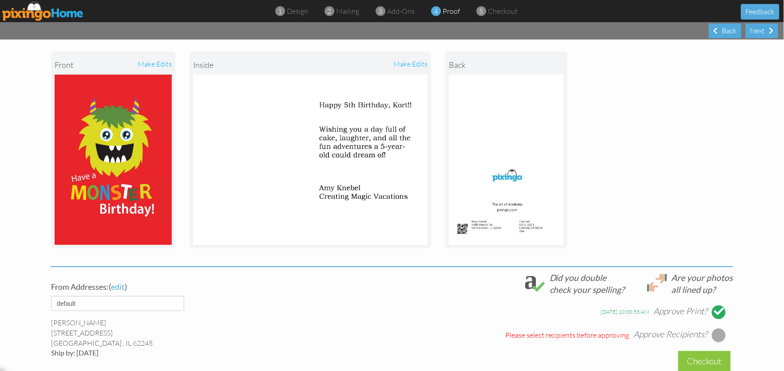
scroll to position [0, 0]
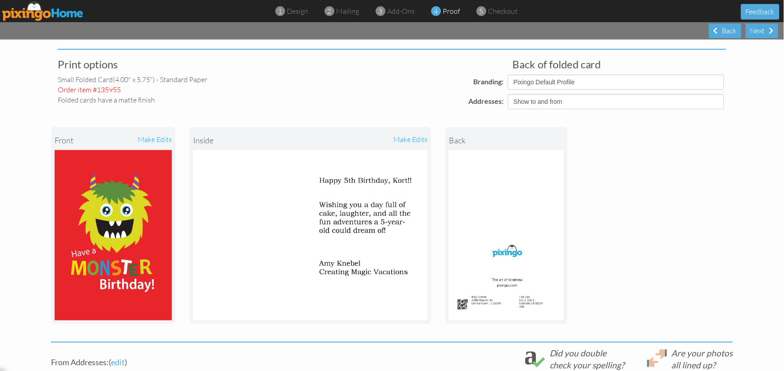
click at [674, 203] on div "front make edits inside make edits back" at bounding box center [392, 225] width 682 height 232
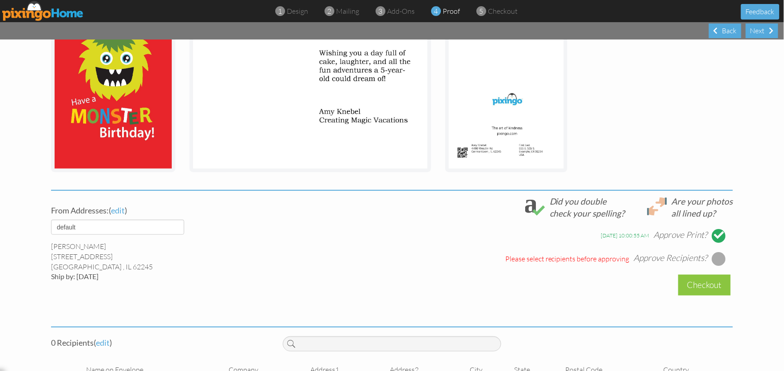
scroll to position [198, 0]
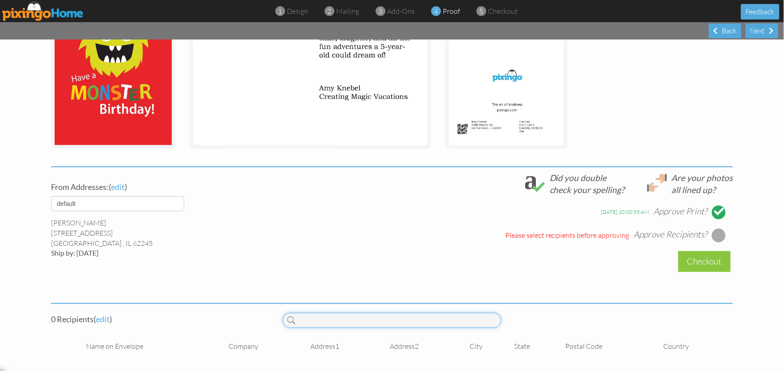
click at [304, 326] on input at bounding box center [392, 320] width 218 height 15
type input "kort"
click at [103, 319] on span "edit" at bounding box center [103, 319] width 14 height 10
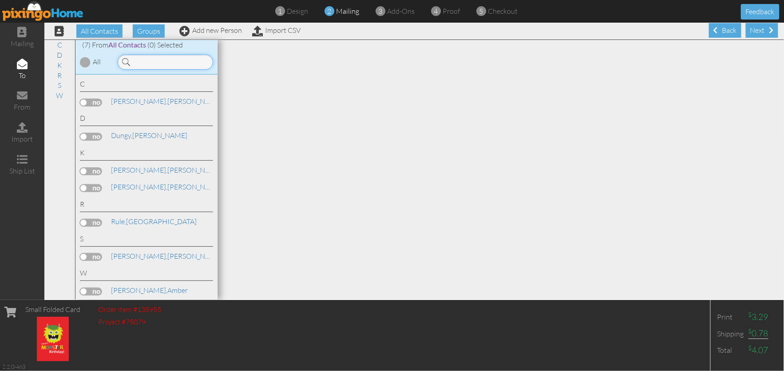
click at [165, 66] on input at bounding box center [165, 62] width 95 height 15
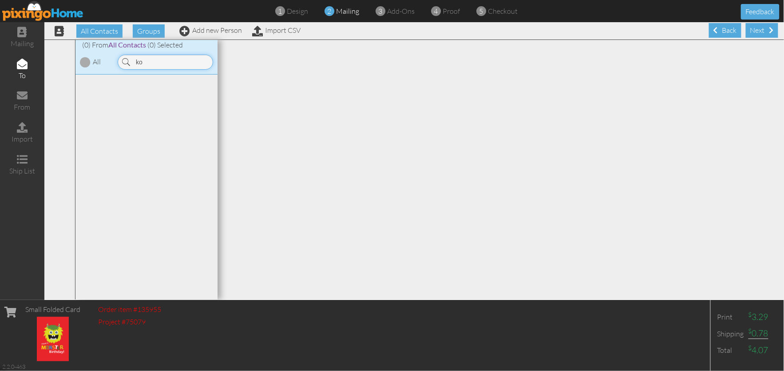
type input "k"
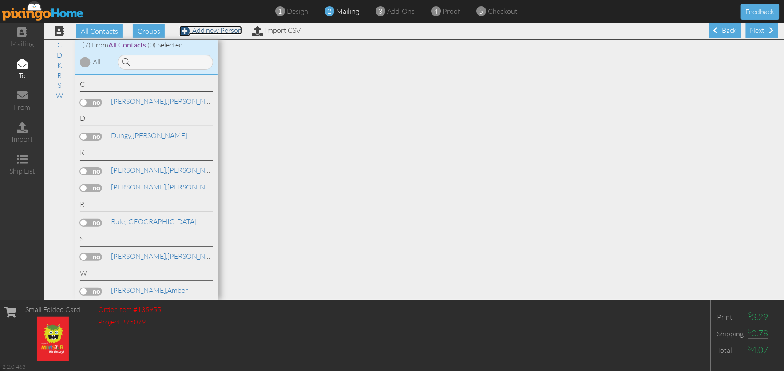
click at [213, 32] on link "Add new Person" at bounding box center [210, 30] width 63 height 9
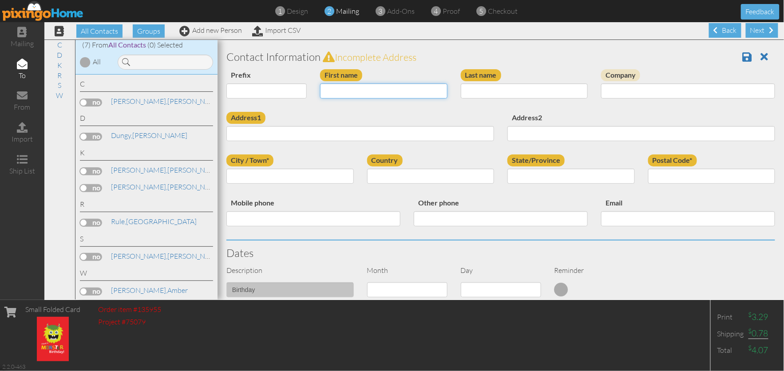
click at [352, 91] on input "First name" at bounding box center [383, 90] width 127 height 15
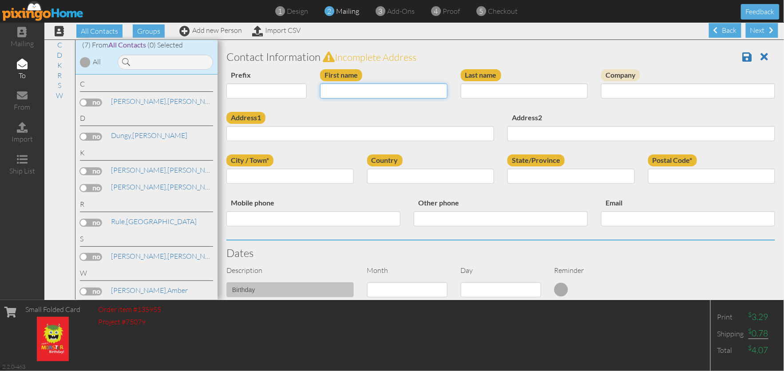
type input "Kort"
type input "Kehrer"
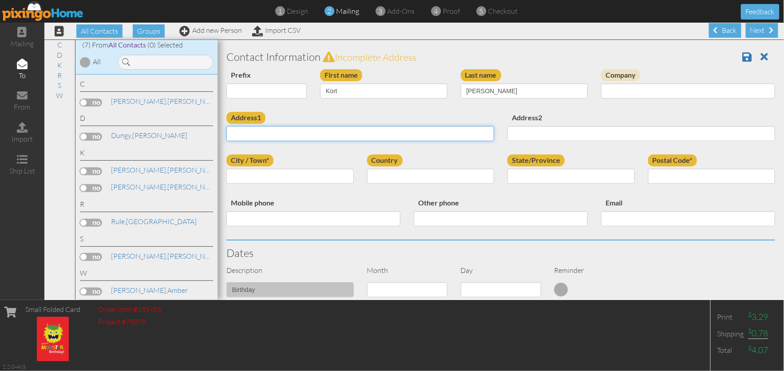
type input "[STREET_ADDRESS]"
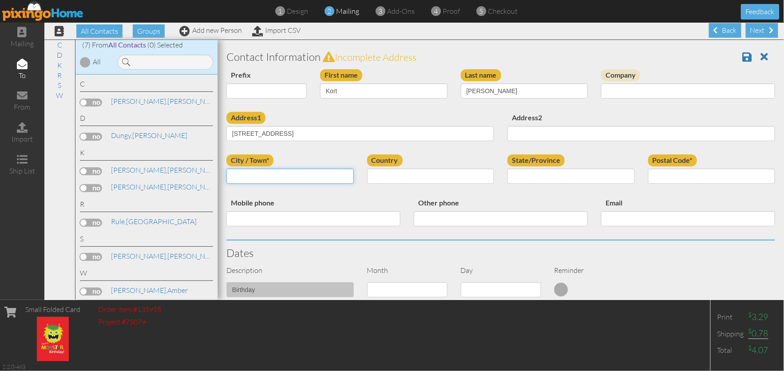
type input "Aviston"
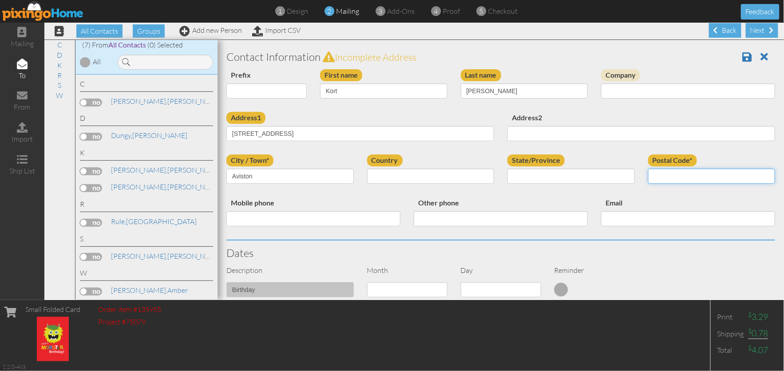
type input "62216"
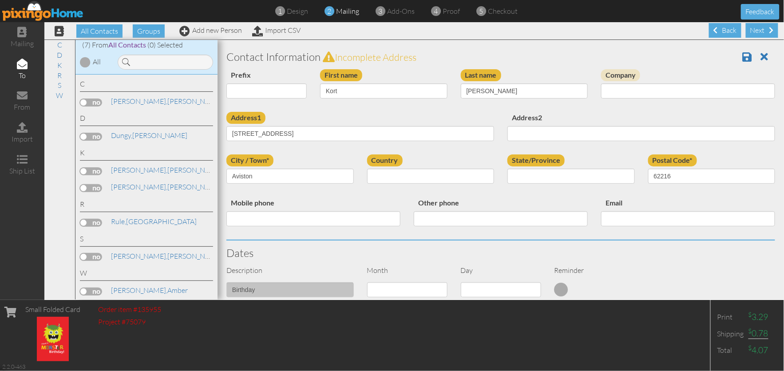
click at [614, 249] on h3 "Dates" at bounding box center [500, 253] width 548 height 12
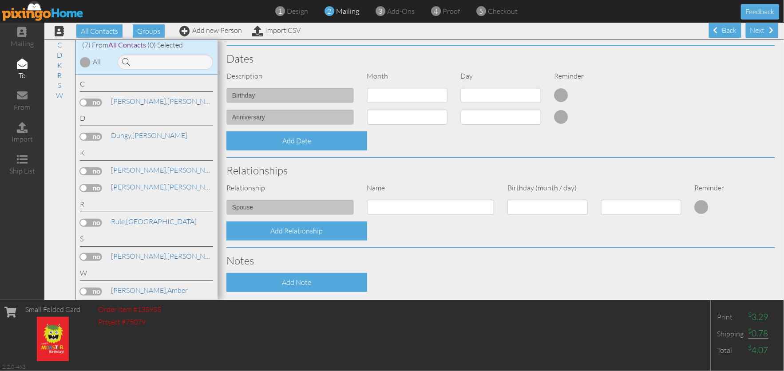
scroll to position [197, 0]
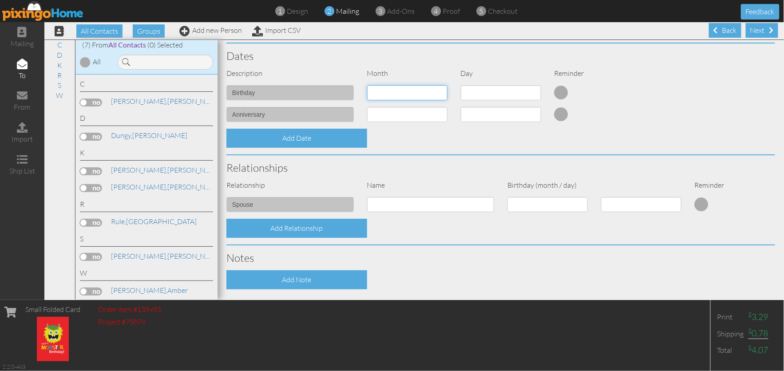
click at [416, 92] on select "1 - Jan 2 - Feb 3 - Mar 4 - Apr 5 - May 6 - Jun 7 - Jul 8 - Aug 9 - Sep 10 - Oc…" at bounding box center [407, 92] width 80 height 15
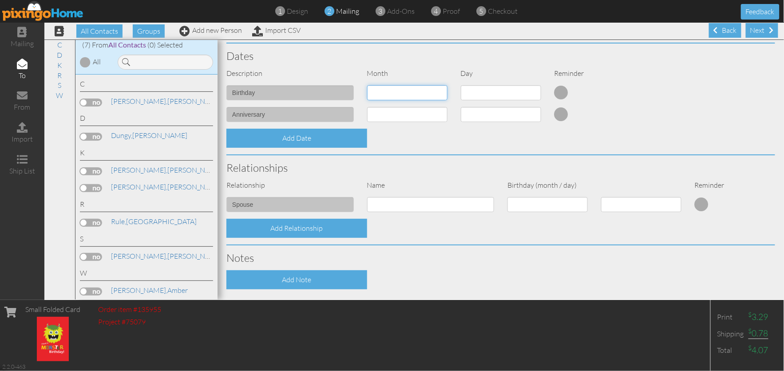
select select "object:2810"
click at [367, 85] on select "1 - Jan 2 - Feb 3 - Mar 4 - Apr 5 - May 6 - Jun 7 - Jul 8 - Aug 9 - Sep 10 - Oc…" at bounding box center [407, 92] width 80 height 15
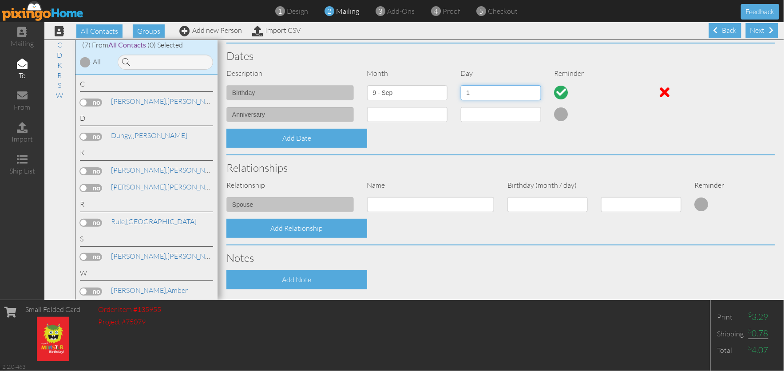
click at [489, 91] on select "1 2 3 4 5 6 7 8 9 10 11 12 13 14 15 16 17 18 19 20 21 22 23 24 25 26 27 28 29 30" at bounding box center [501, 92] width 80 height 15
select select "number:30"
click at [461, 85] on select "1 2 3 4 5 6 7 8 9 10 11 12 13 14 15 16 17 18 19 20 21 22 23 24 25 26 27 28 29 30" at bounding box center [501, 92] width 80 height 15
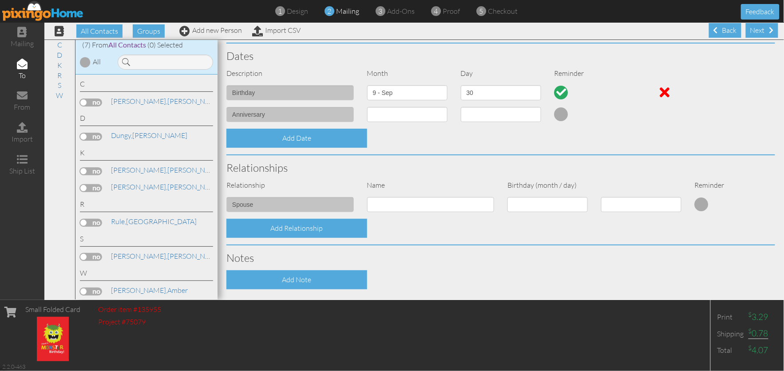
click at [642, 134] on div "Add Date" at bounding box center [501, 138] width 562 height 19
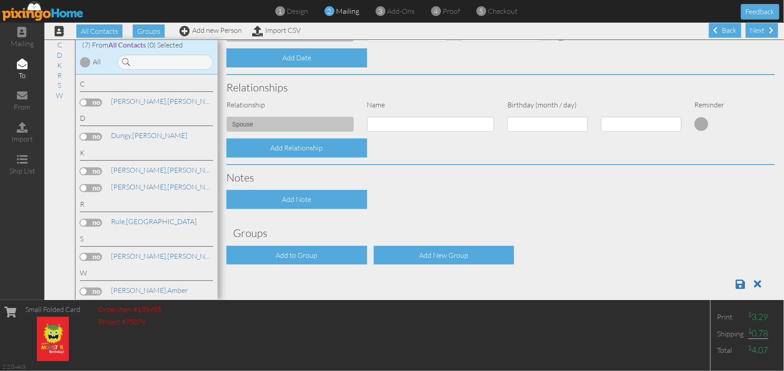
scroll to position [286, 0]
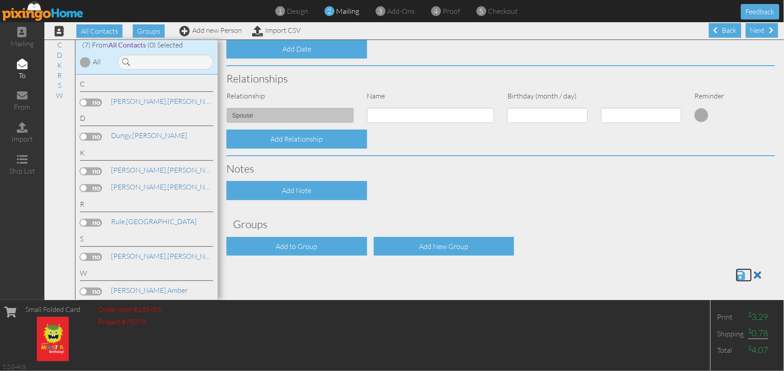
click at [736, 276] on span at bounding box center [740, 275] width 9 height 11
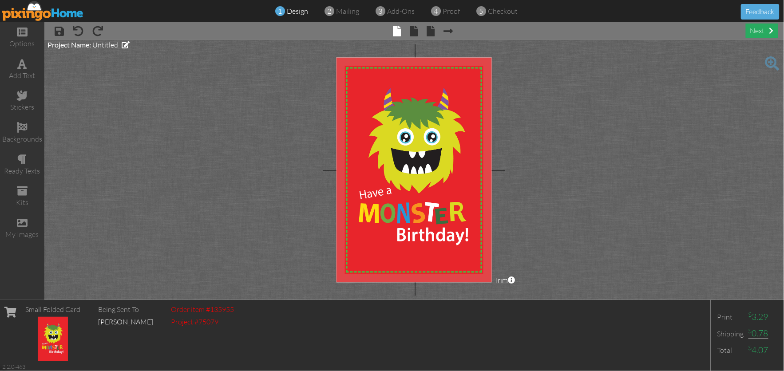
click at [759, 24] on div "next" at bounding box center [761, 31] width 32 height 15
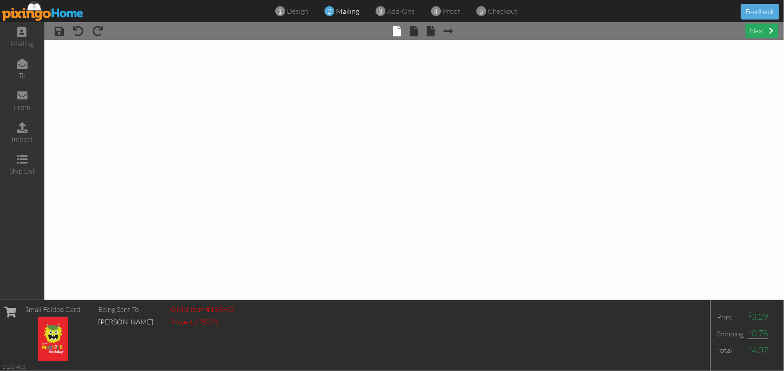
click at [759, 24] on div "next" at bounding box center [761, 31] width 32 height 15
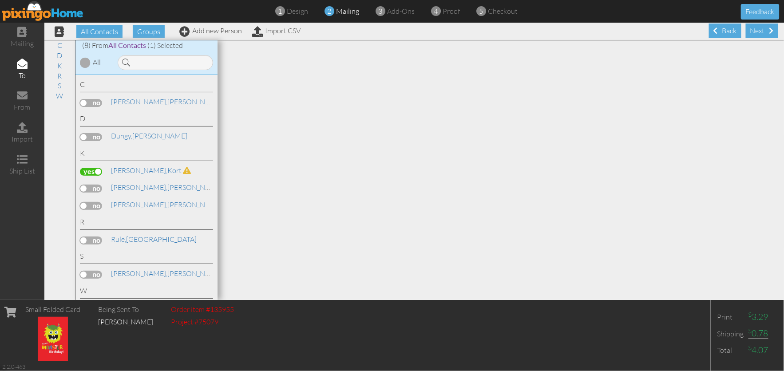
drag, startPoint x: 759, startPoint y: 24, endPoint x: 664, endPoint y: 83, distance: 111.8
click at [664, 83] on div at bounding box center [500, 170] width 566 height 260
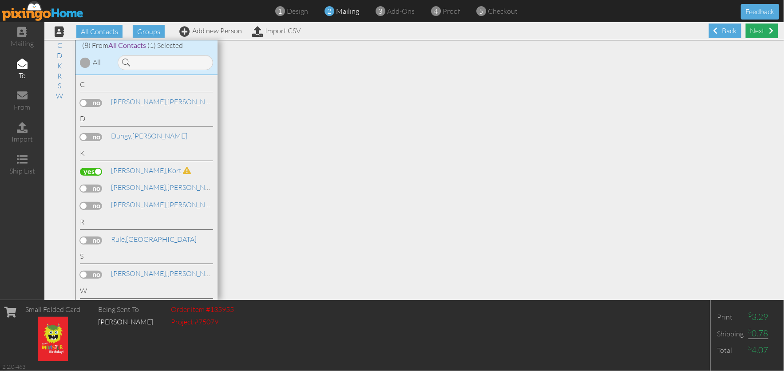
click at [745, 34] on div "Next" at bounding box center [761, 31] width 32 height 15
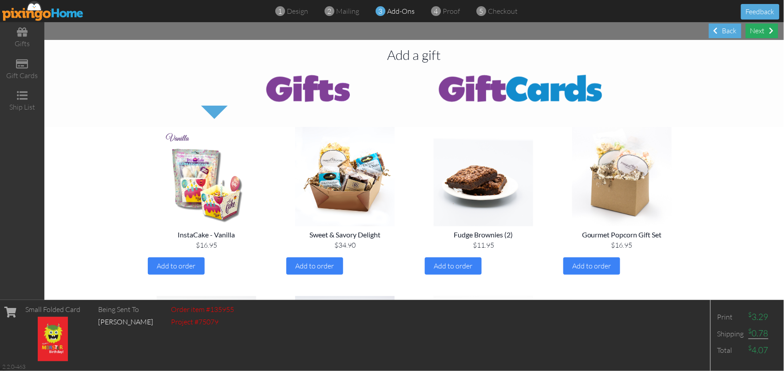
click at [766, 30] on div "Next" at bounding box center [761, 31] width 32 height 15
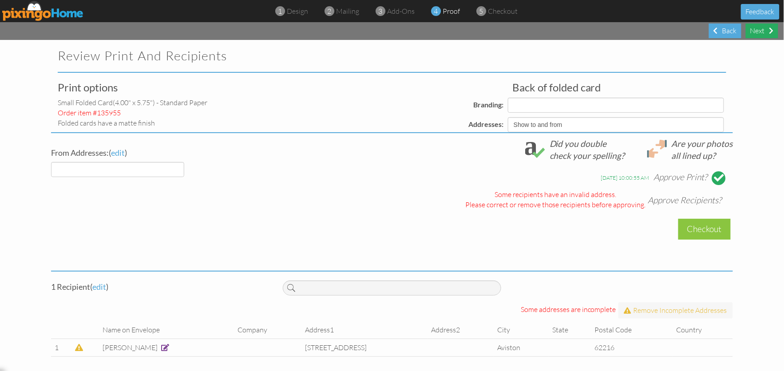
select select "object:317"
select select "object:316"
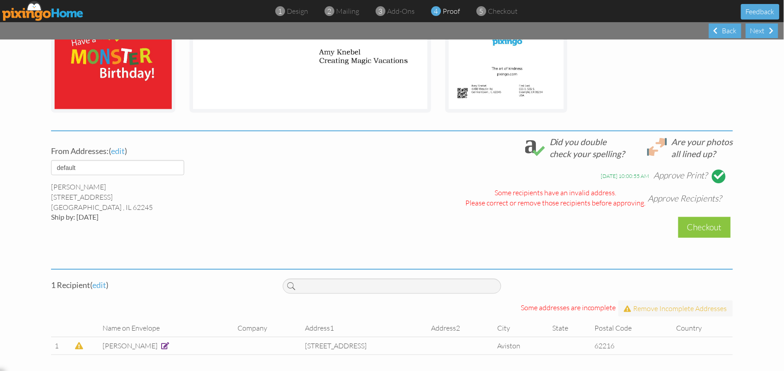
scroll to position [234, 0]
click at [559, 342] on td at bounding box center [570, 346] width 42 height 18
click at [161, 347] on span at bounding box center [165, 346] width 8 height 7
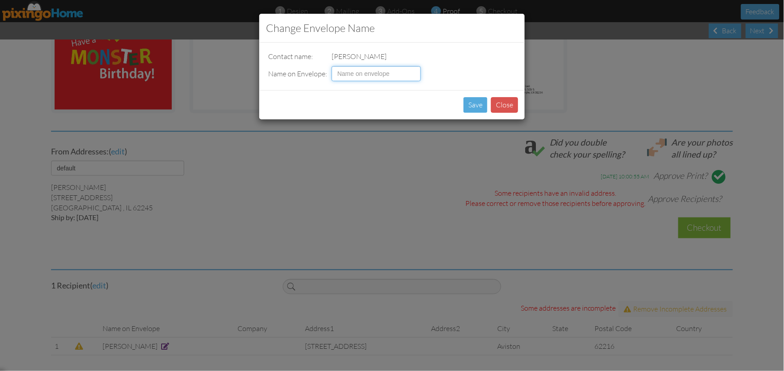
click at [371, 76] on input at bounding box center [375, 73] width 89 height 15
click at [371, 76] on input "K" at bounding box center [375, 73] width 89 height 15
type input "Kort Kehrer"
click at [470, 106] on button "Save" at bounding box center [475, 105] width 24 height 16
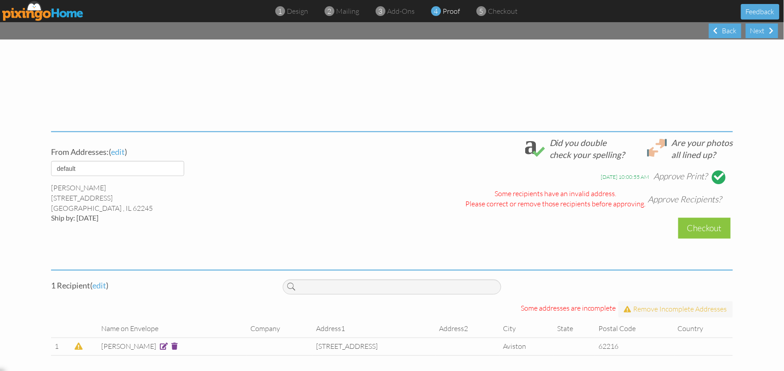
scroll to position [126, 0]
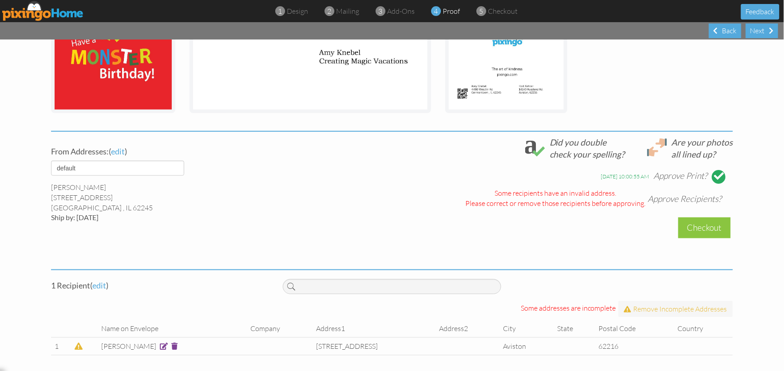
click at [75, 344] on span at bounding box center [79, 346] width 8 height 7
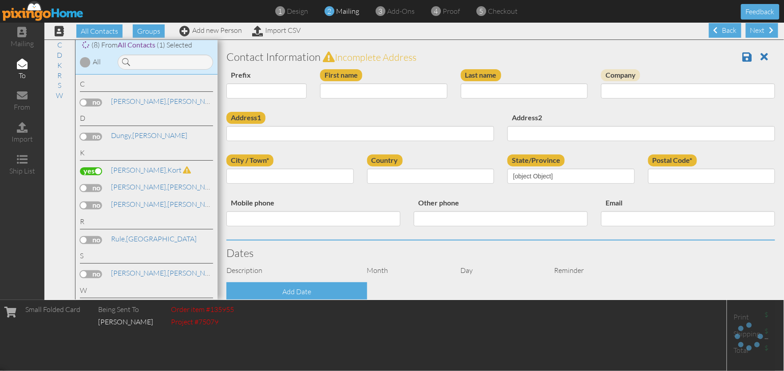
scroll to position [0, 0]
type input "Kort"
type input "[PERSON_NAME]"
type input "[STREET_ADDRESS]"
type input "Aviston"
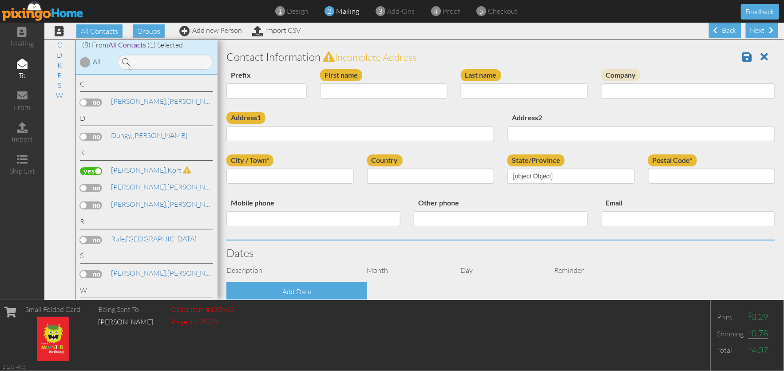
type input "62216"
select select "object:440"
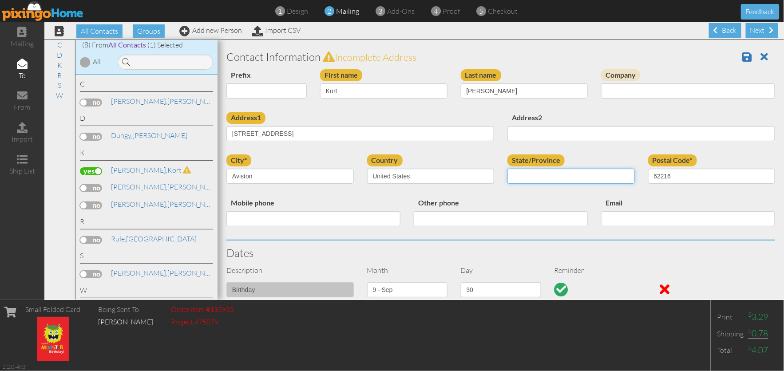
click at [537, 174] on select "AA (Military) AE (Military) [US_STATE] [US_STATE] [US_STATE] AP (Military) [US_…" at bounding box center [570, 176] width 127 height 15
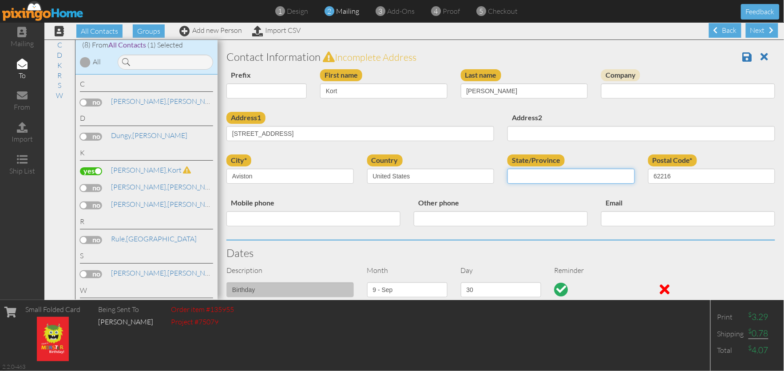
select select "object:704"
click at [507, 169] on select "AA (Military) AE (Military) [US_STATE] [US_STATE] [US_STATE] AP (Military) [US_…" at bounding box center [570, 176] width 127 height 15
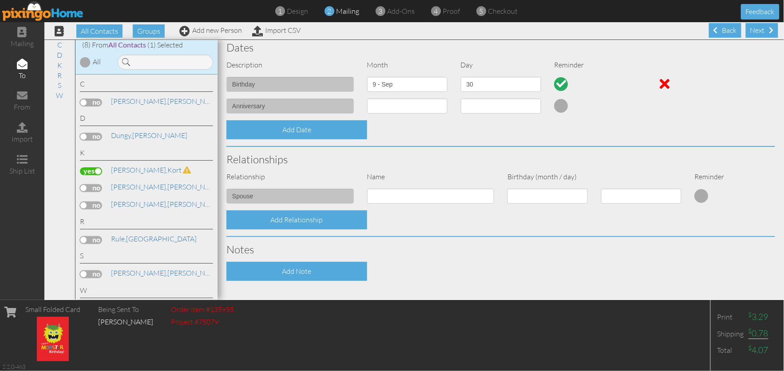
scroll to position [286, 0]
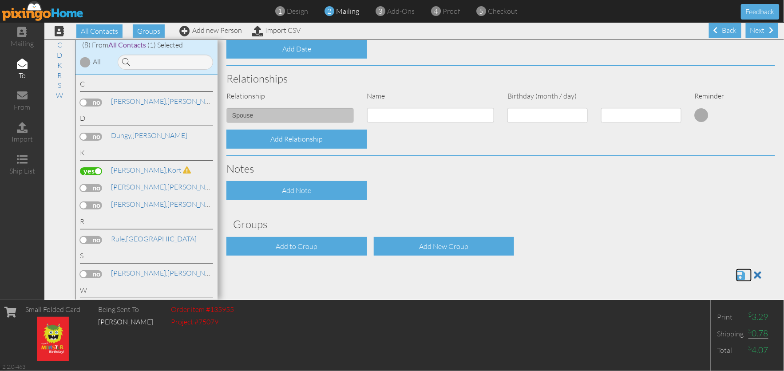
click at [736, 275] on span at bounding box center [740, 275] width 9 height 11
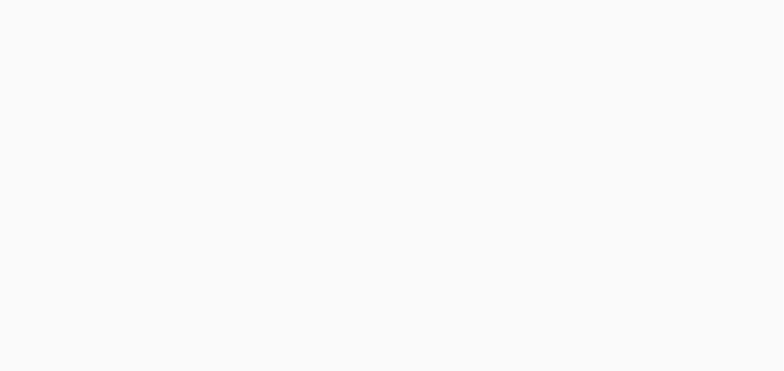
click at [755, 32] on body at bounding box center [392, 185] width 784 height 371
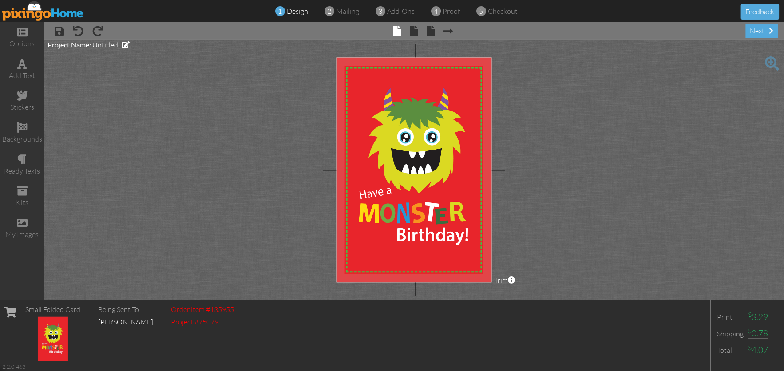
click at [755, 32] on div "next" at bounding box center [761, 31] width 32 height 15
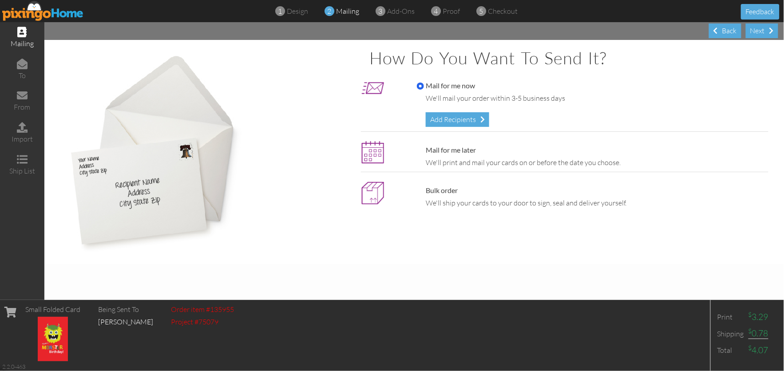
click at [755, 32] on div "Next" at bounding box center [761, 31] width 32 height 15
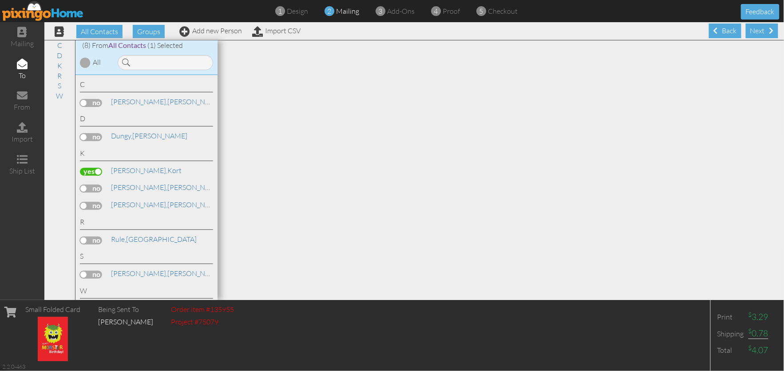
click at [755, 32] on div "Next" at bounding box center [761, 31] width 32 height 15
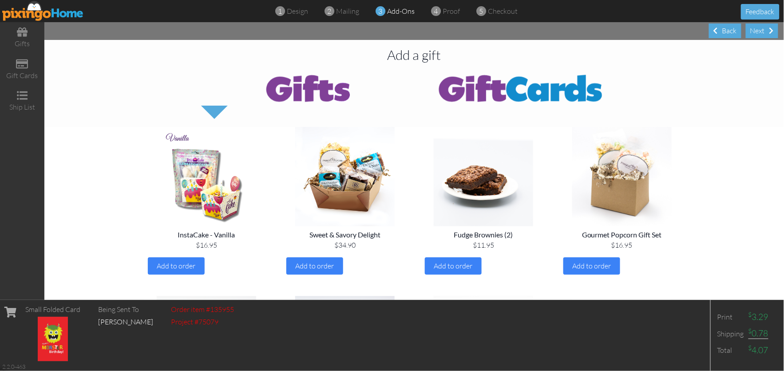
click at [755, 32] on div "Next" at bounding box center [761, 31] width 32 height 15
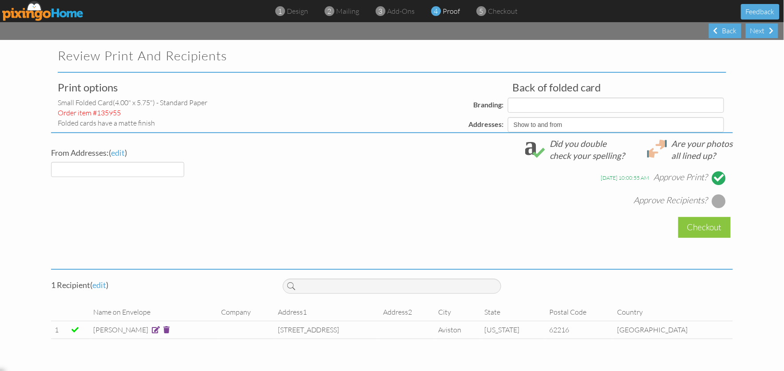
click at [755, 32] on div "Next" at bounding box center [761, 31] width 32 height 15
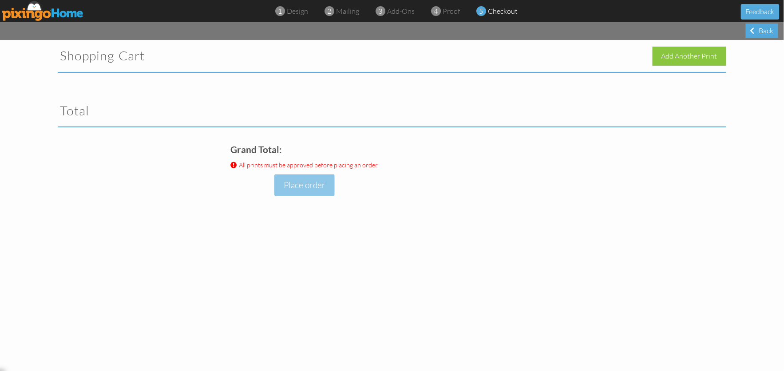
click at [742, 199] on project-checkout "Shopping Cart Add Another Print Total Grand Total: All prints must be approved …" at bounding box center [392, 141] width 784 height 203
click at [764, 28] on div "Back" at bounding box center [761, 31] width 32 height 15
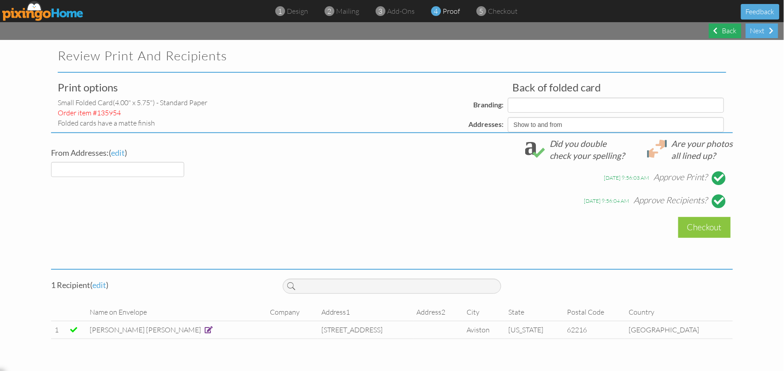
select select "object:343"
select select "object:345"
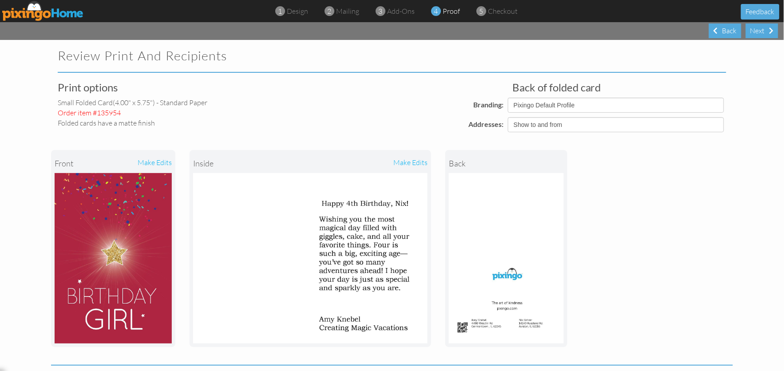
click at [773, 131] on project-proof "Review Print and Recipients Print options small folded card (4.00" x 5.75") - S…" at bounding box center [392, 314] width 784 height 549
click at [757, 31] on div "Next" at bounding box center [761, 31] width 32 height 15
